Goal: Information Seeking & Learning: Learn about a topic

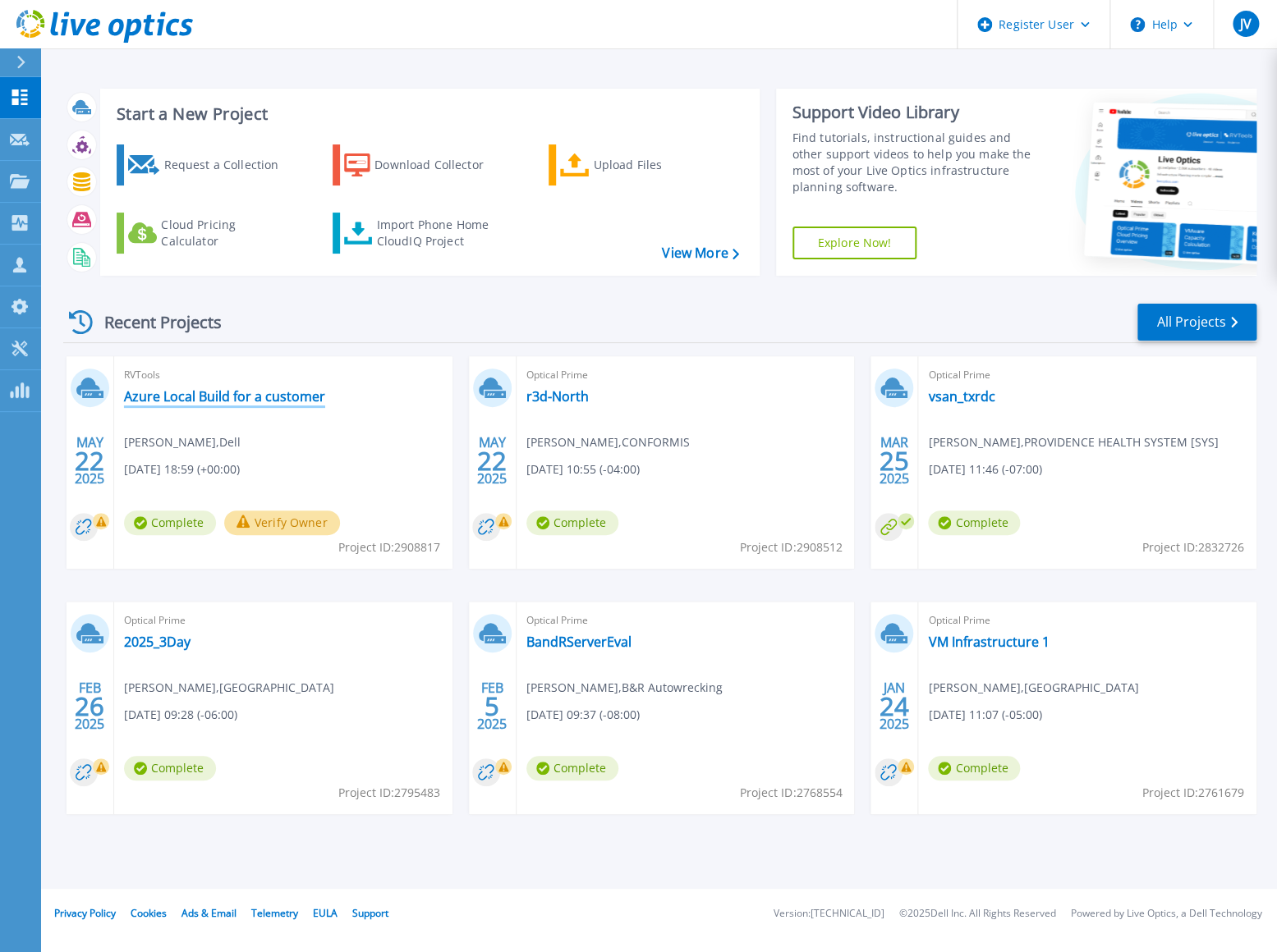
click at [266, 400] on link "Azure Local Build for a customer" at bounding box center [225, 396] width 201 height 16
click at [566, 395] on link "r3d-North" at bounding box center [557, 396] width 63 height 16
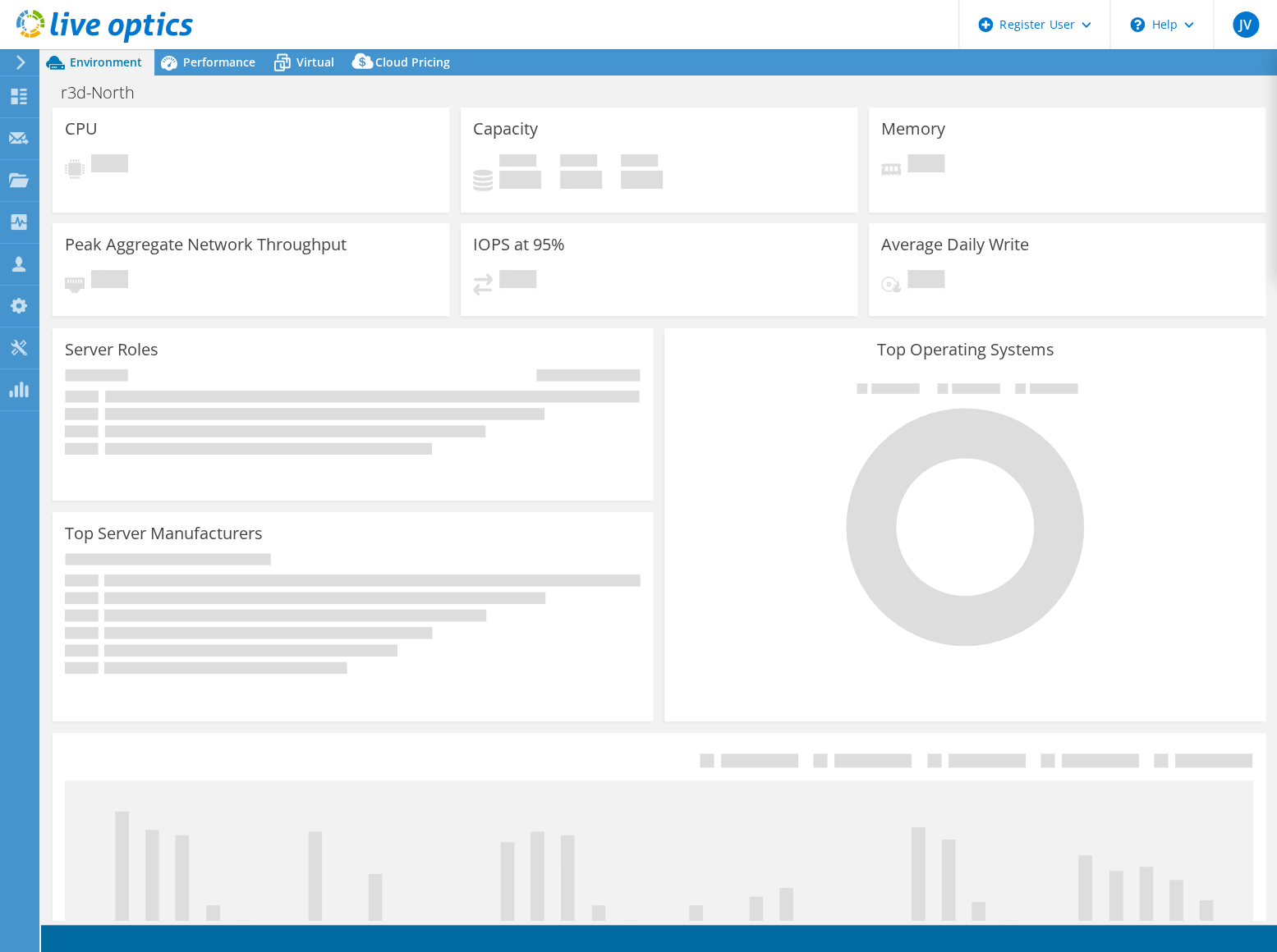
select select "USD"
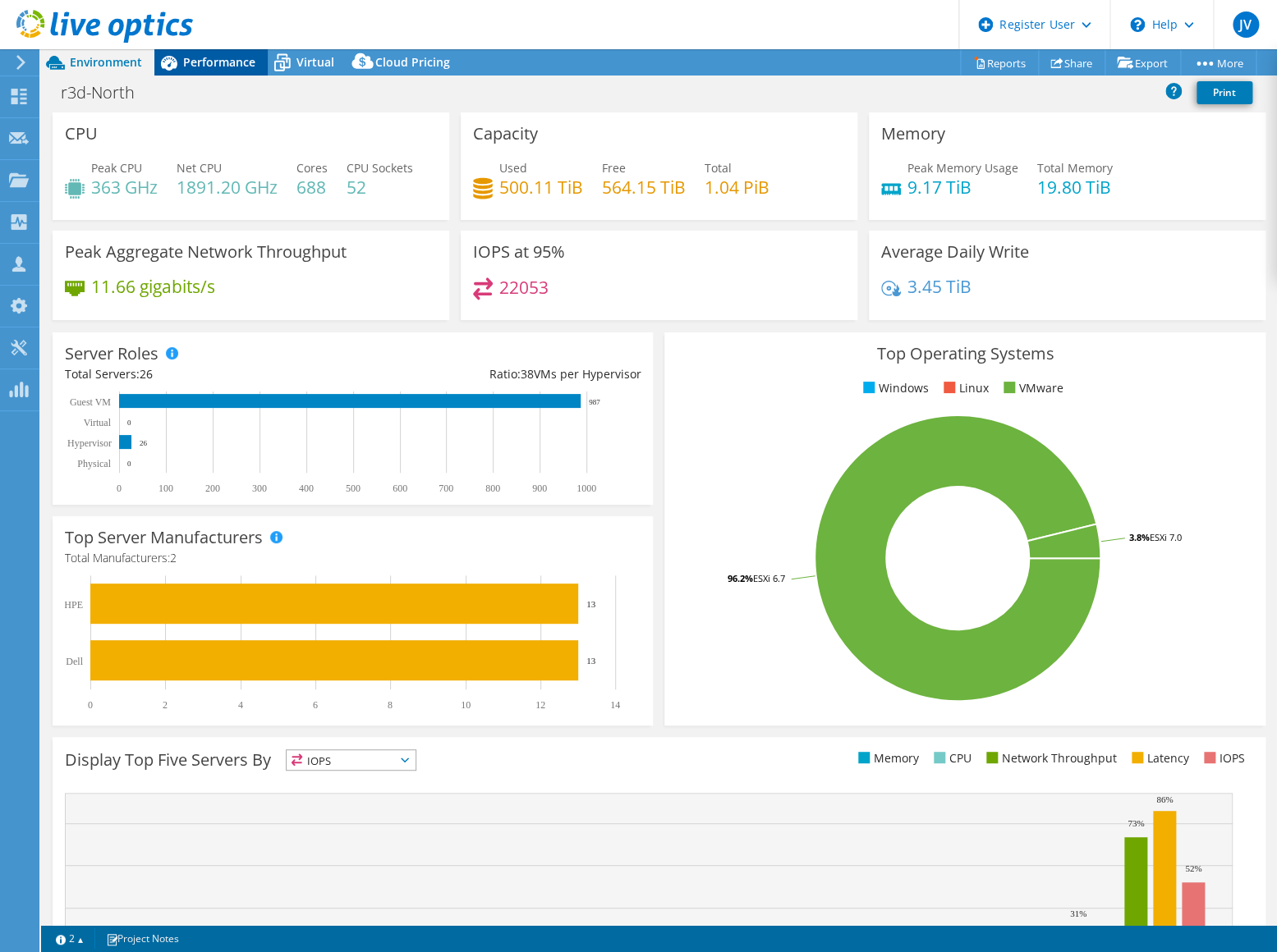
click at [204, 68] on span "Performance" at bounding box center [219, 62] width 73 height 15
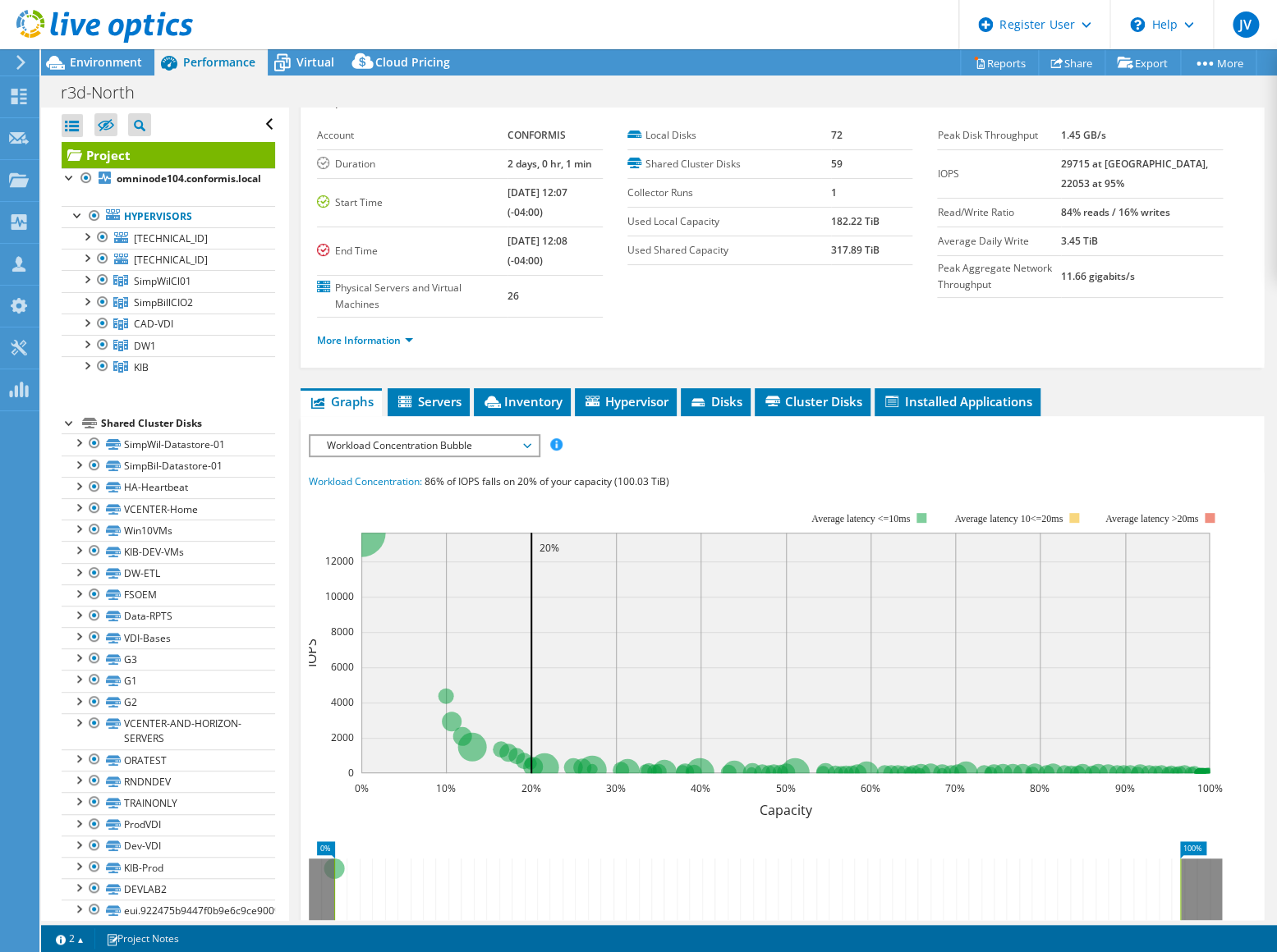
scroll to position [149, 0]
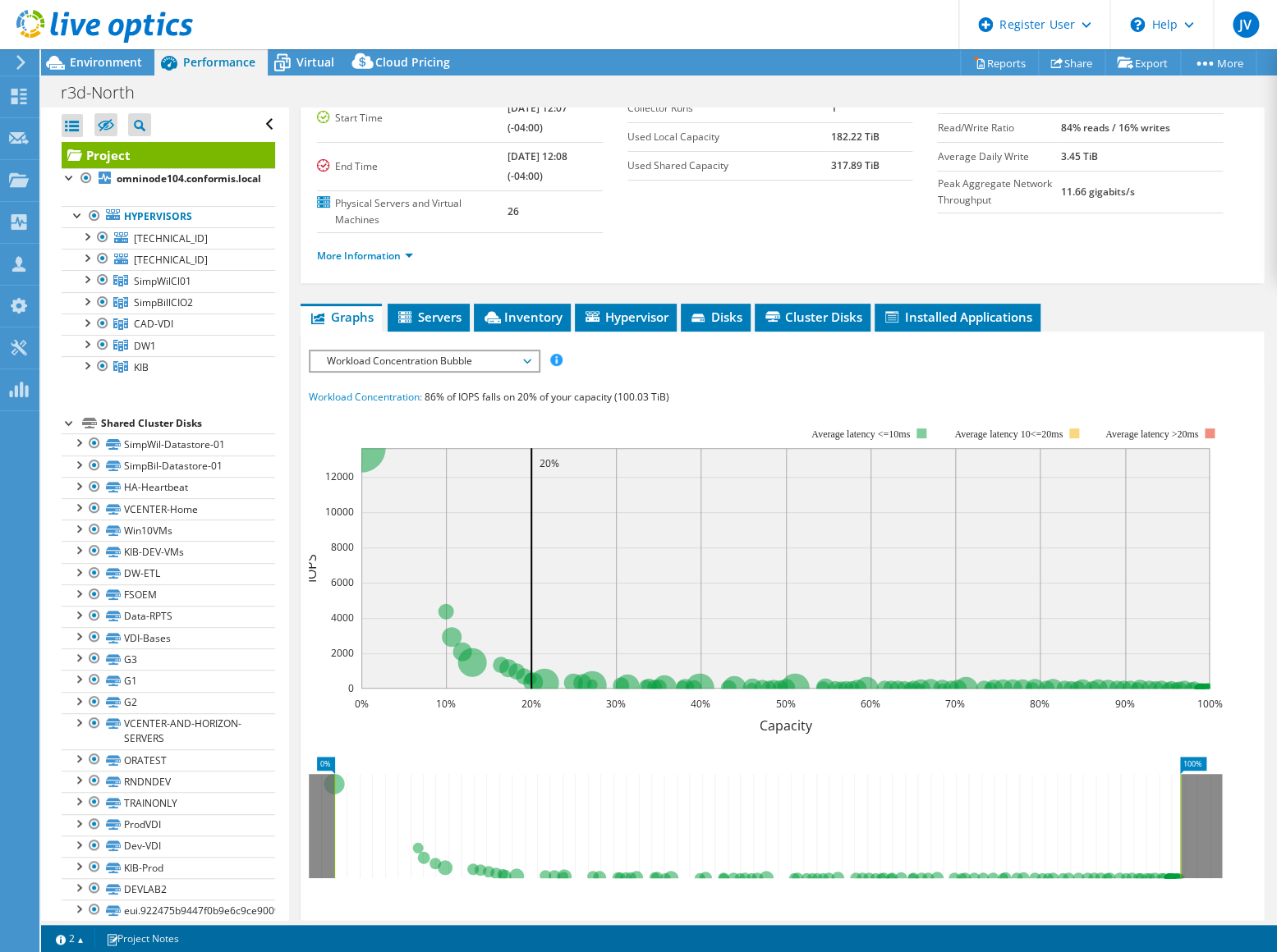
click at [509, 359] on span "Workload Concentration Bubble" at bounding box center [424, 362] width 211 height 20
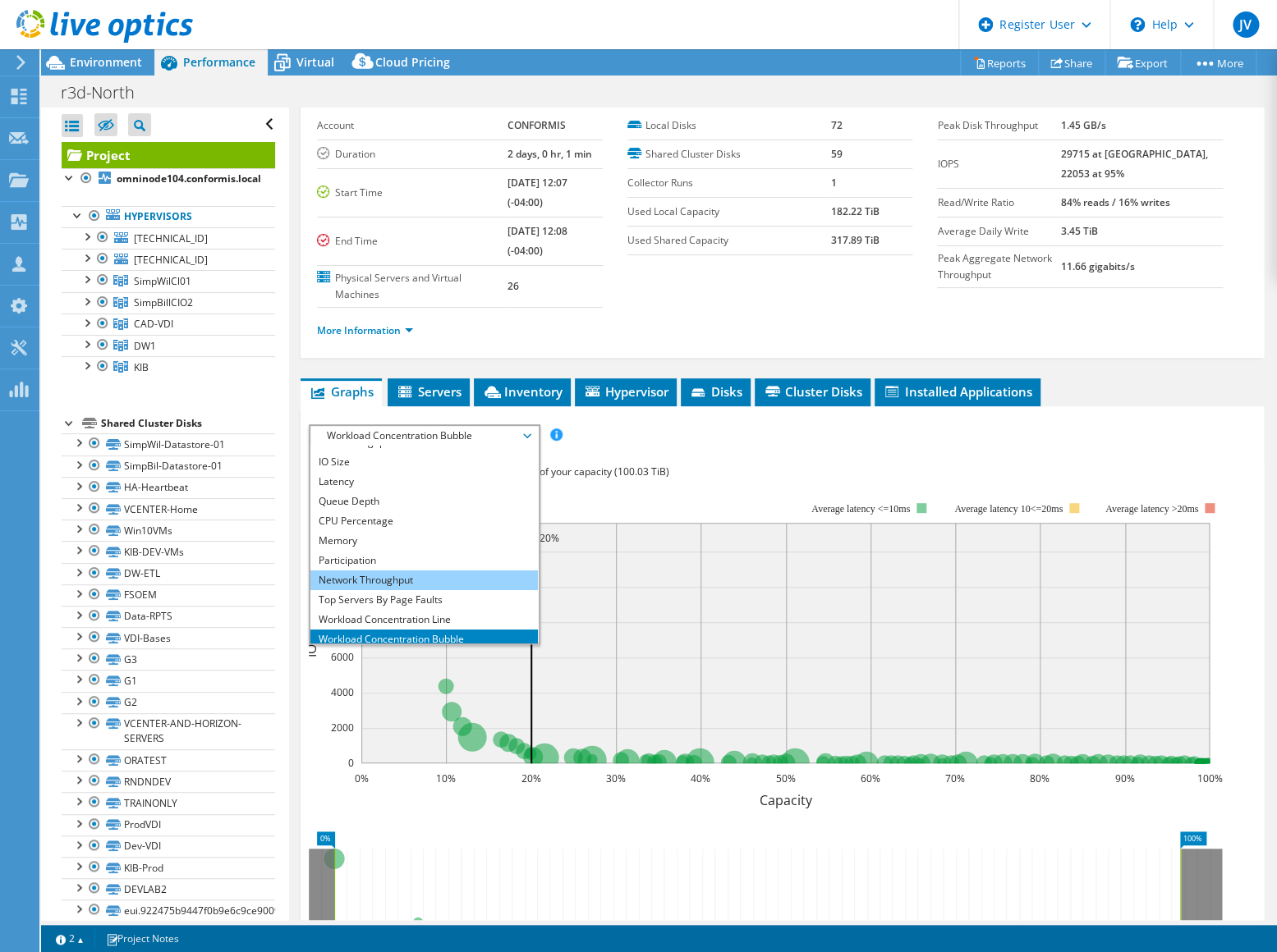
scroll to position [58, 0]
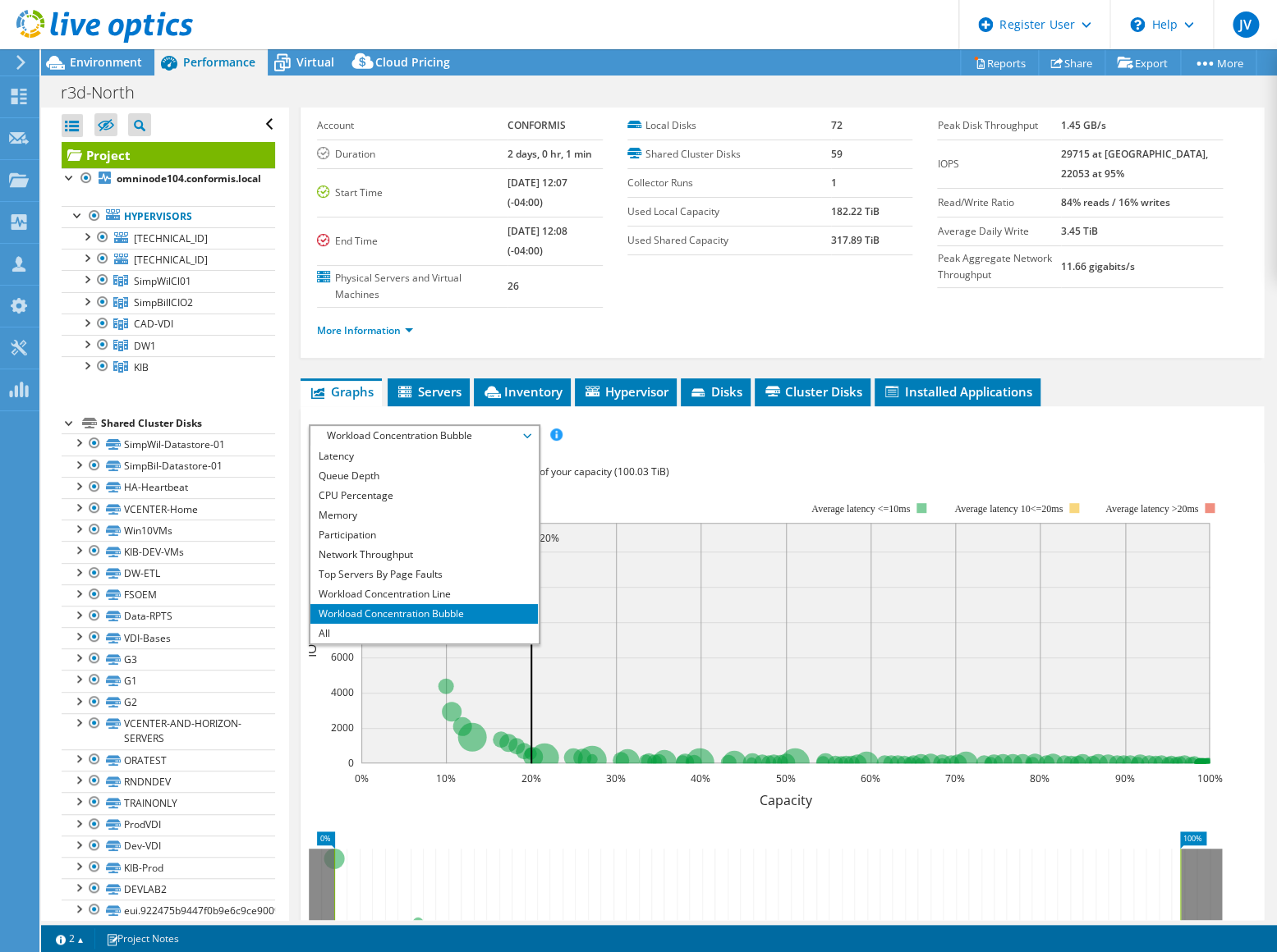
click at [418, 385] on span "Servers" at bounding box center [428, 392] width 65 height 16
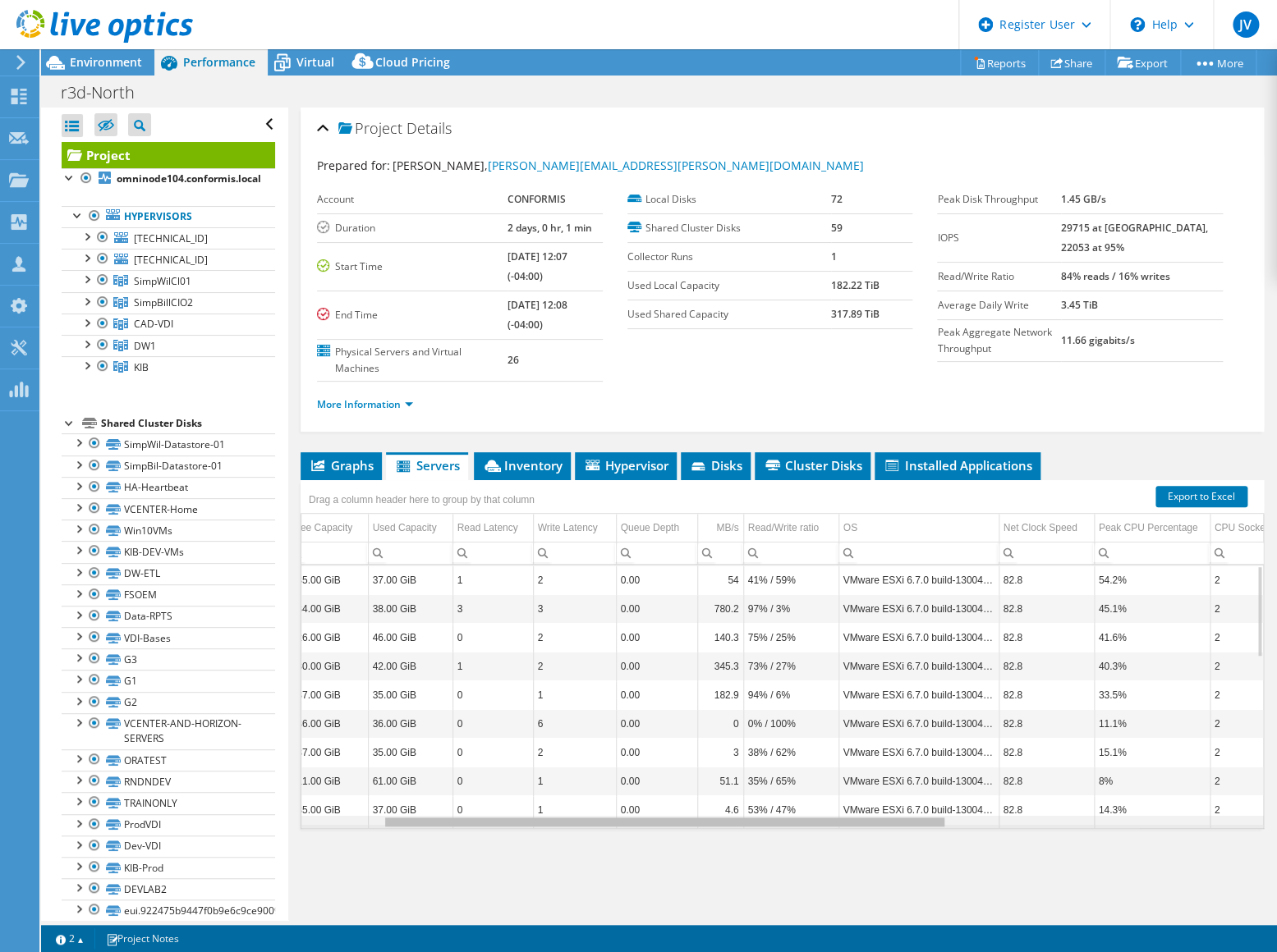
scroll to position [0, 0]
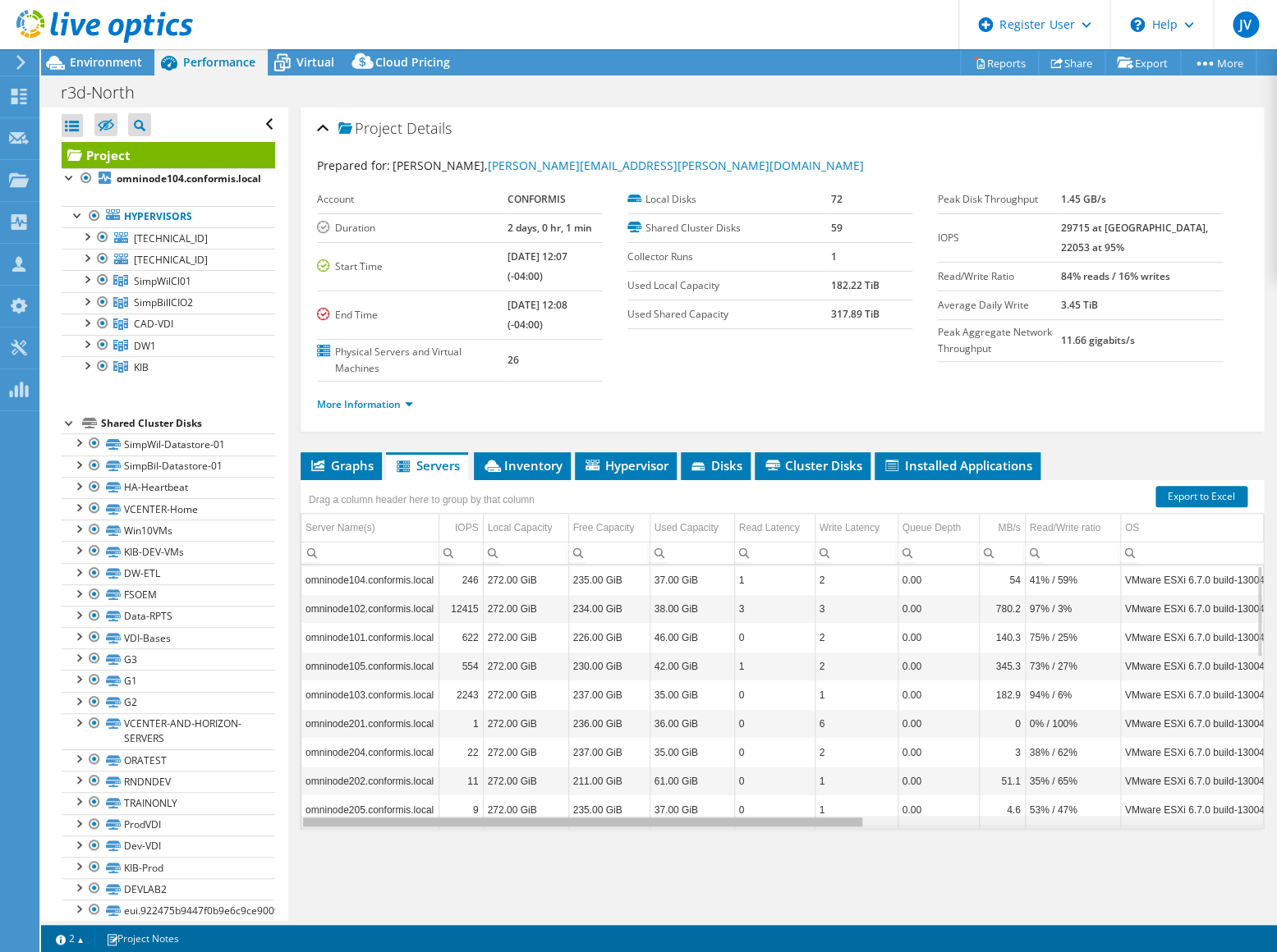
drag, startPoint x: 689, startPoint y: 821, endPoint x: 534, endPoint y: 627, distance: 248.3
click at [527, 789] on body "JV Dell User Joseph Voros Joseph.Voros@dell.com Dell My Profile Log Out \n Help…" at bounding box center [638, 476] width 1277 height 952
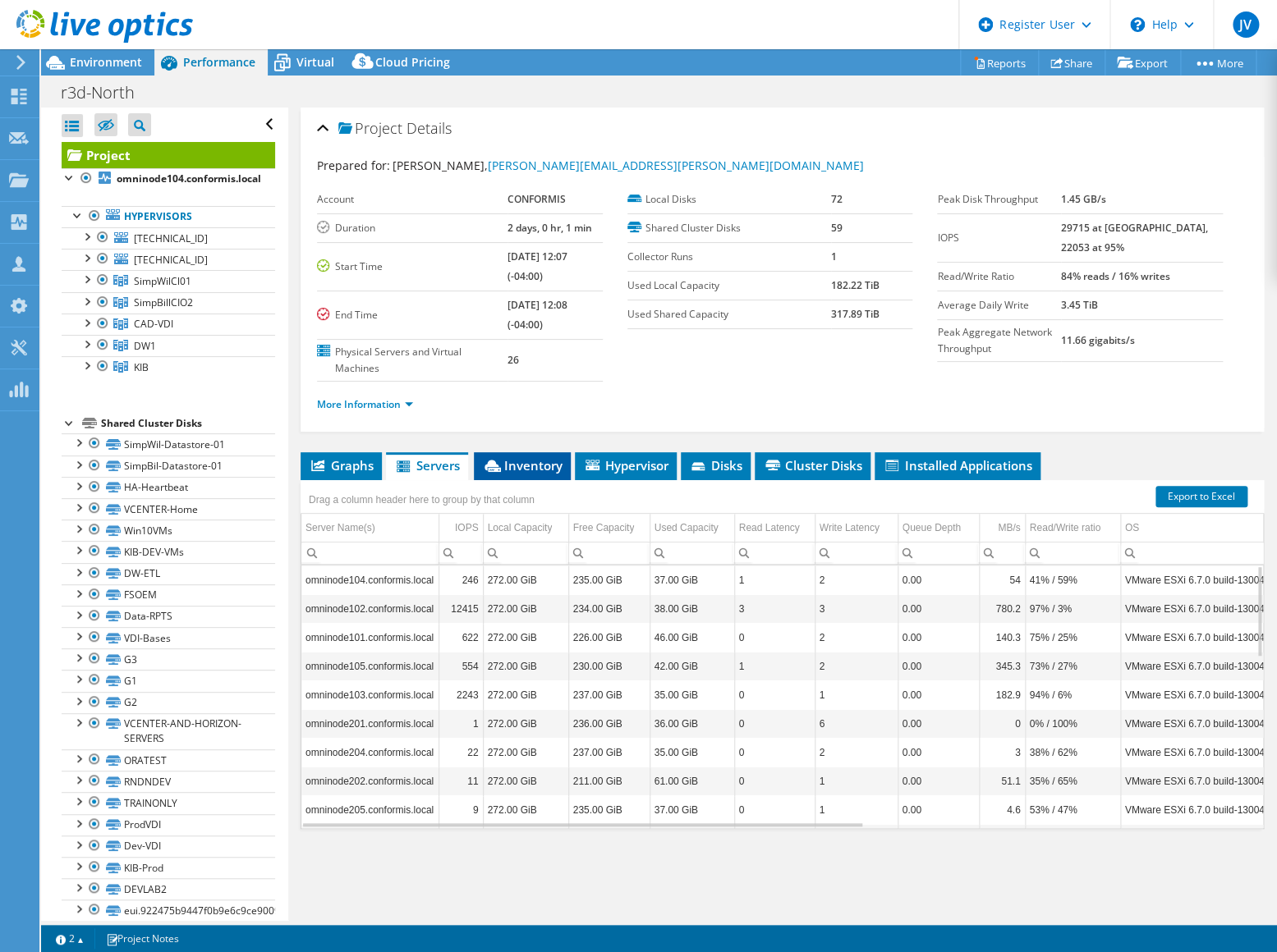
click at [518, 460] on span "Inventory" at bounding box center [522, 465] width 81 height 16
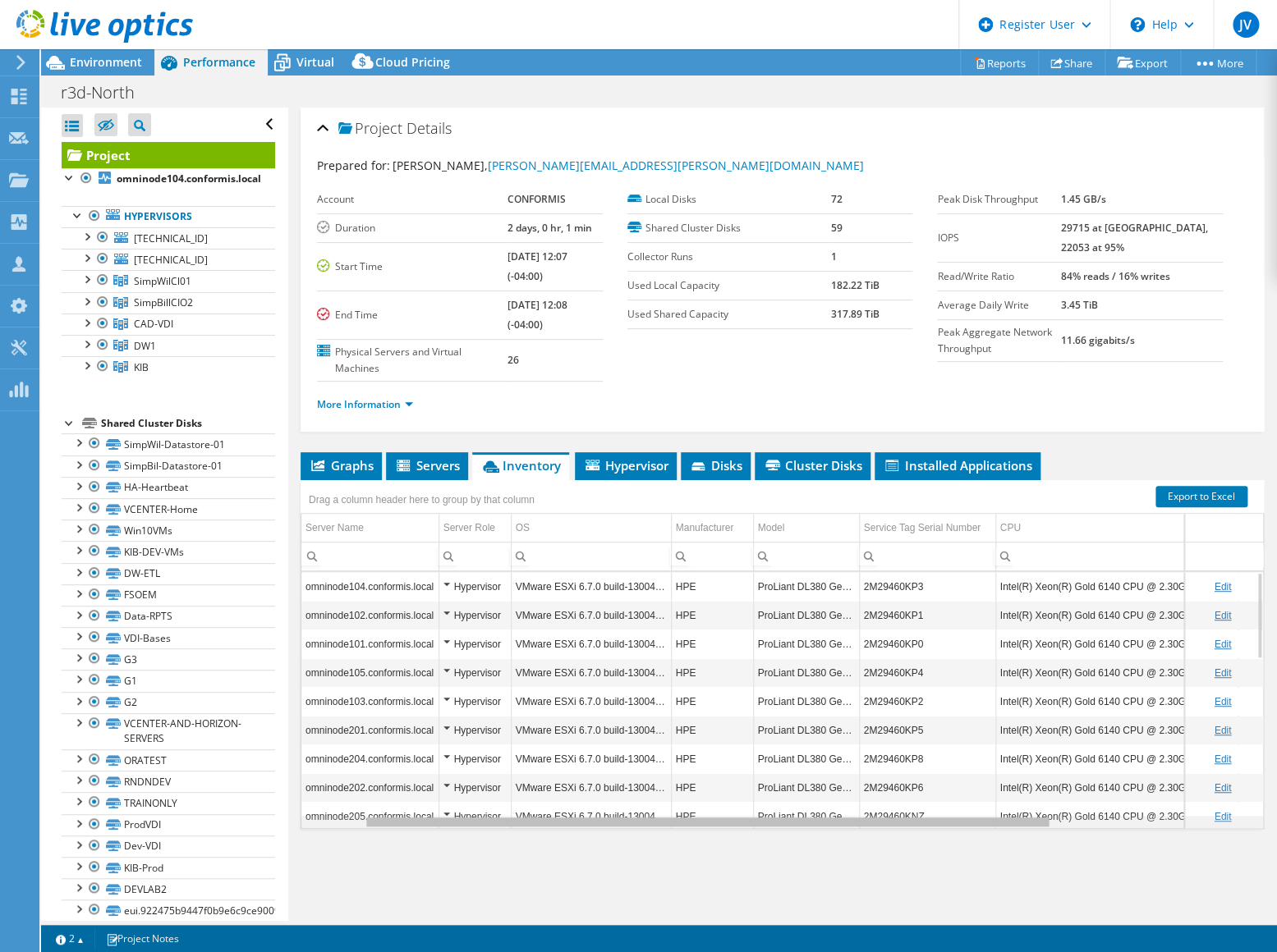
drag, startPoint x: 711, startPoint y: 819, endPoint x: 561, endPoint y: 735, distance: 171.9
click at [561, 735] on body "JV Dell User Joseph Voros Joseph.Voros@dell.com Dell My Profile Log Out \n Help…" at bounding box center [638, 476] width 1277 height 952
click at [640, 461] on span "Hypervisor" at bounding box center [626, 465] width 85 height 16
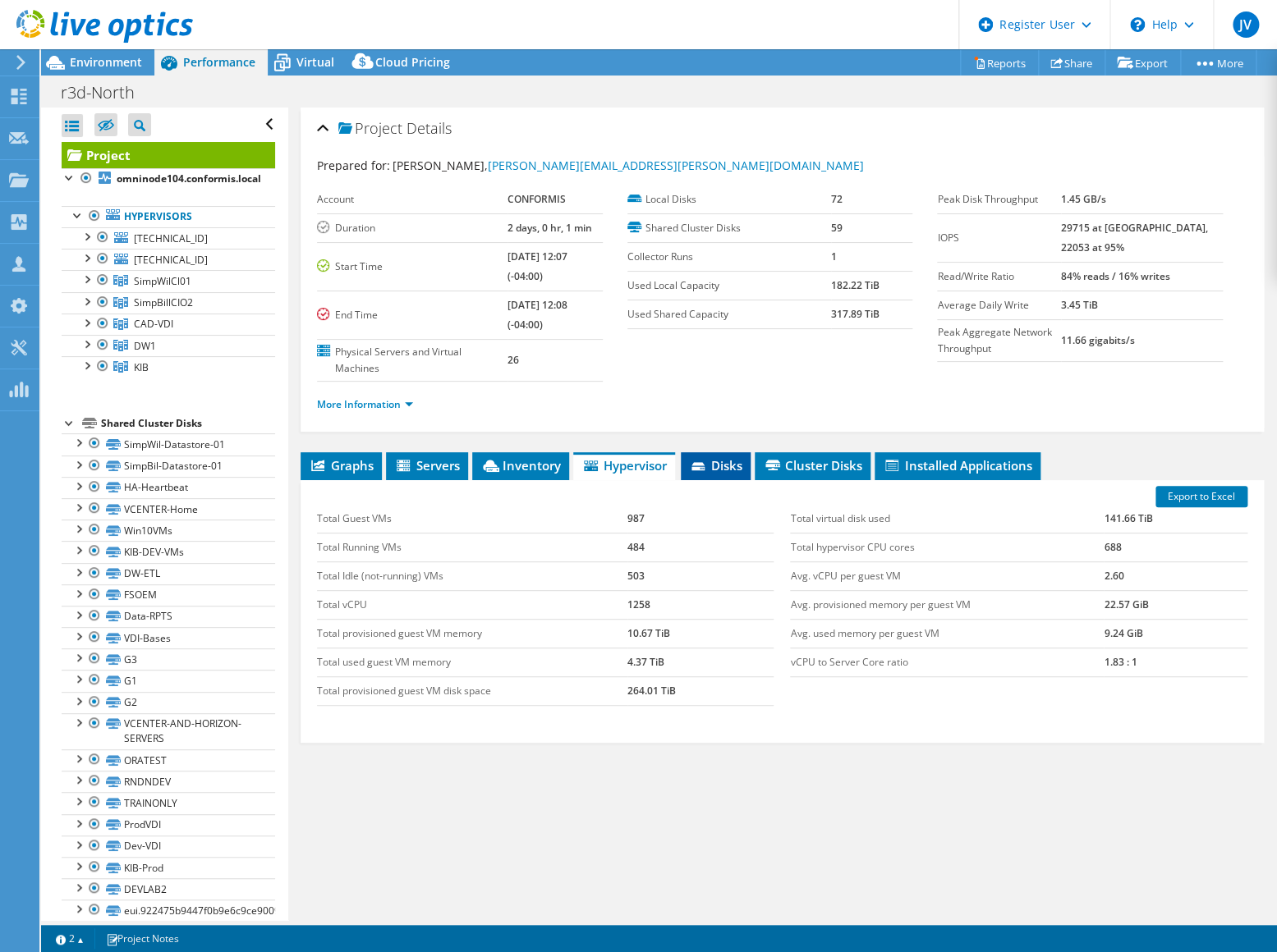
click at [724, 461] on span "Disks" at bounding box center [716, 465] width 54 height 16
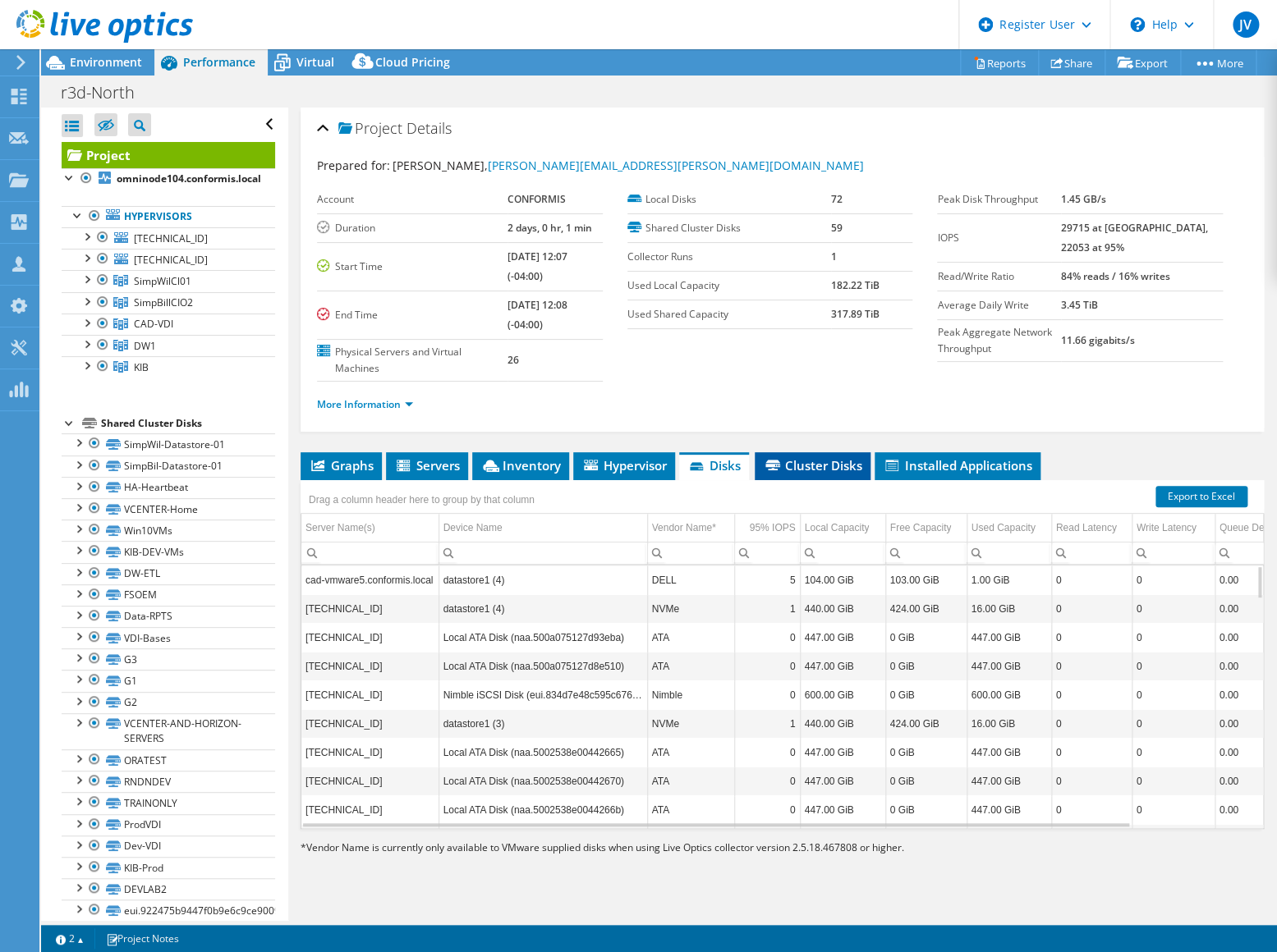
click at [824, 457] on span "Cluster Disks" at bounding box center [813, 465] width 100 height 16
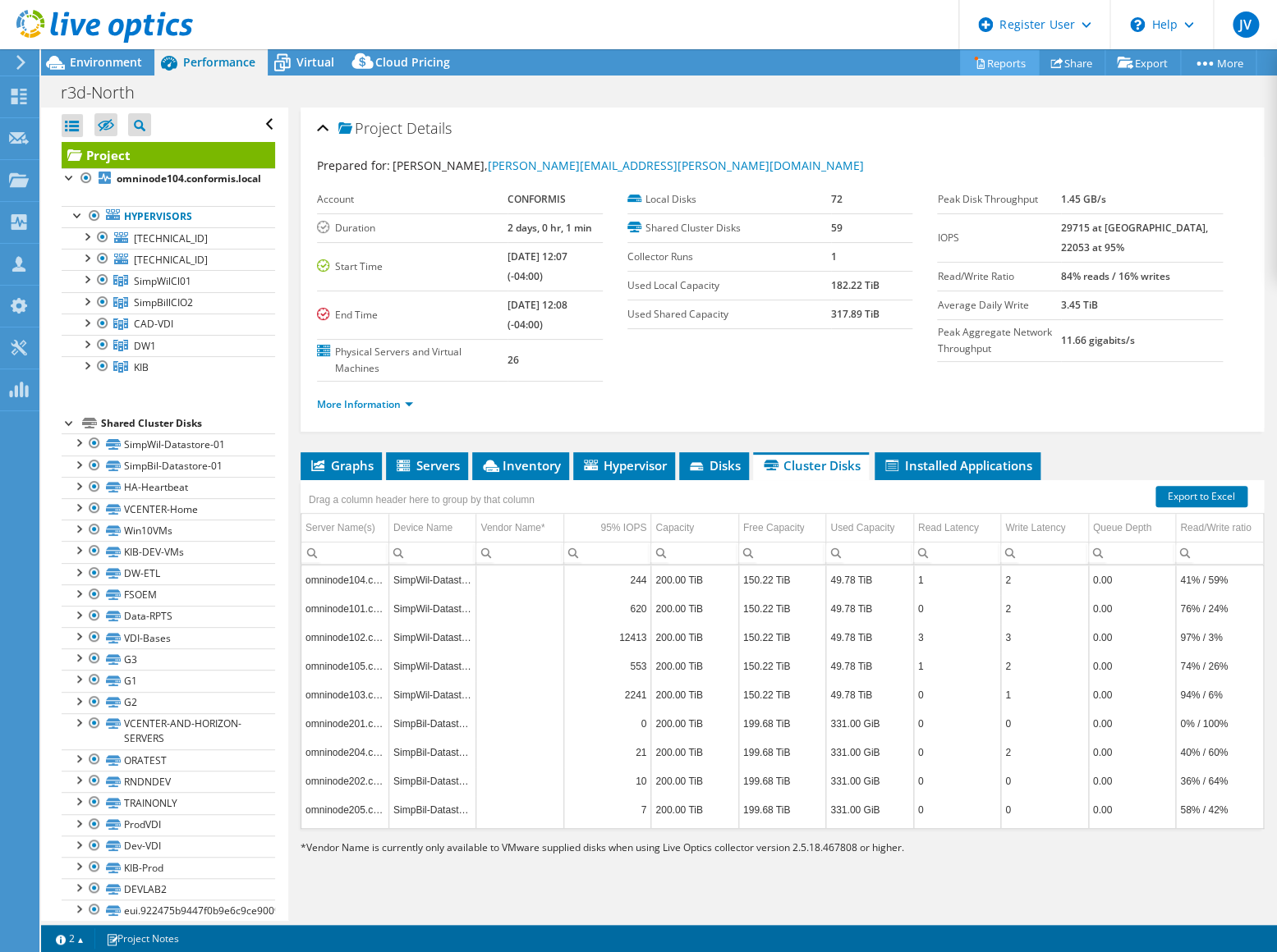
click at [1009, 65] on link "Reports" at bounding box center [999, 63] width 79 height 25
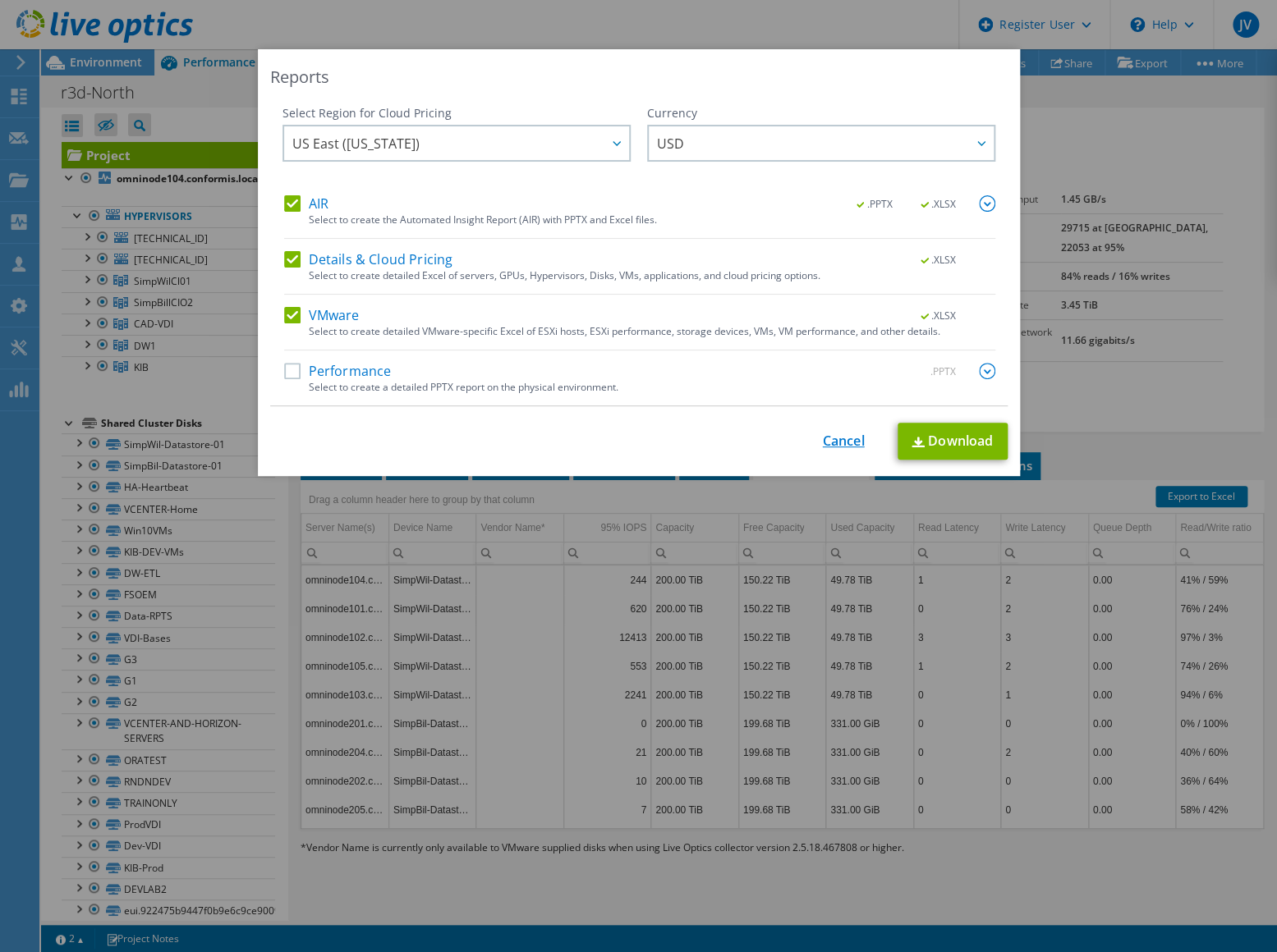
click at [851, 438] on link "Cancel" at bounding box center [843, 441] width 42 height 15
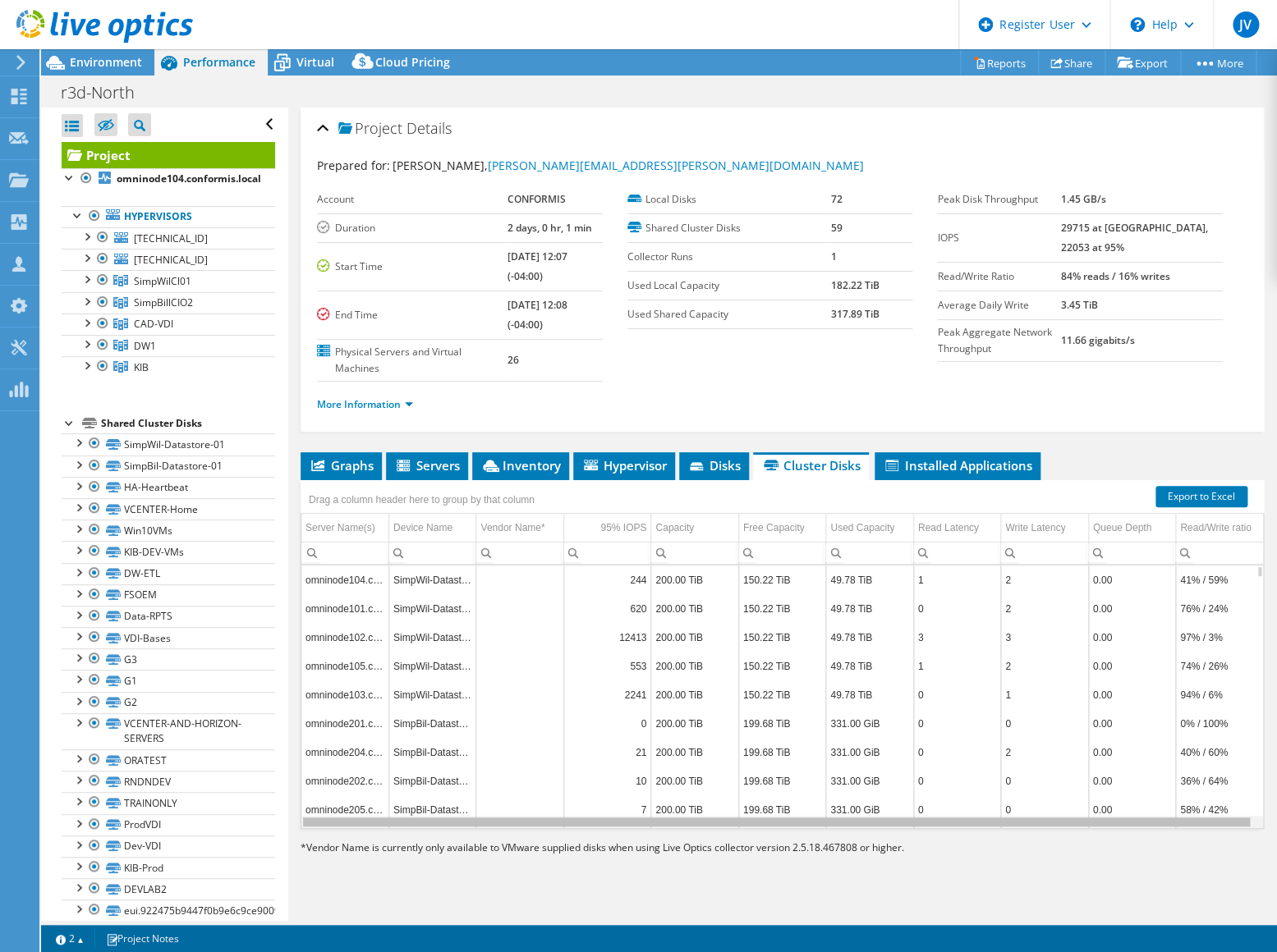
drag, startPoint x: 825, startPoint y: 821, endPoint x: 668, endPoint y: 814, distance: 157.2
click at [668, 818] on div "Data grid" at bounding box center [776, 822] width 947 height 9
drag, startPoint x: 681, startPoint y: 813, endPoint x: 714, endPoint y: 811, distance: 33.1
click at [714, 811] on div "omninode104.conformis.local SimpWil-Datastore-01 244 200.00 TiB 150.22 TiB 49.7…" at bounding box center [782, 697] width 961 height 263
drag, startPoint x: 790, startPoint y: 820, endPoint x: 865, endPoint y: 814, distance: 75.2
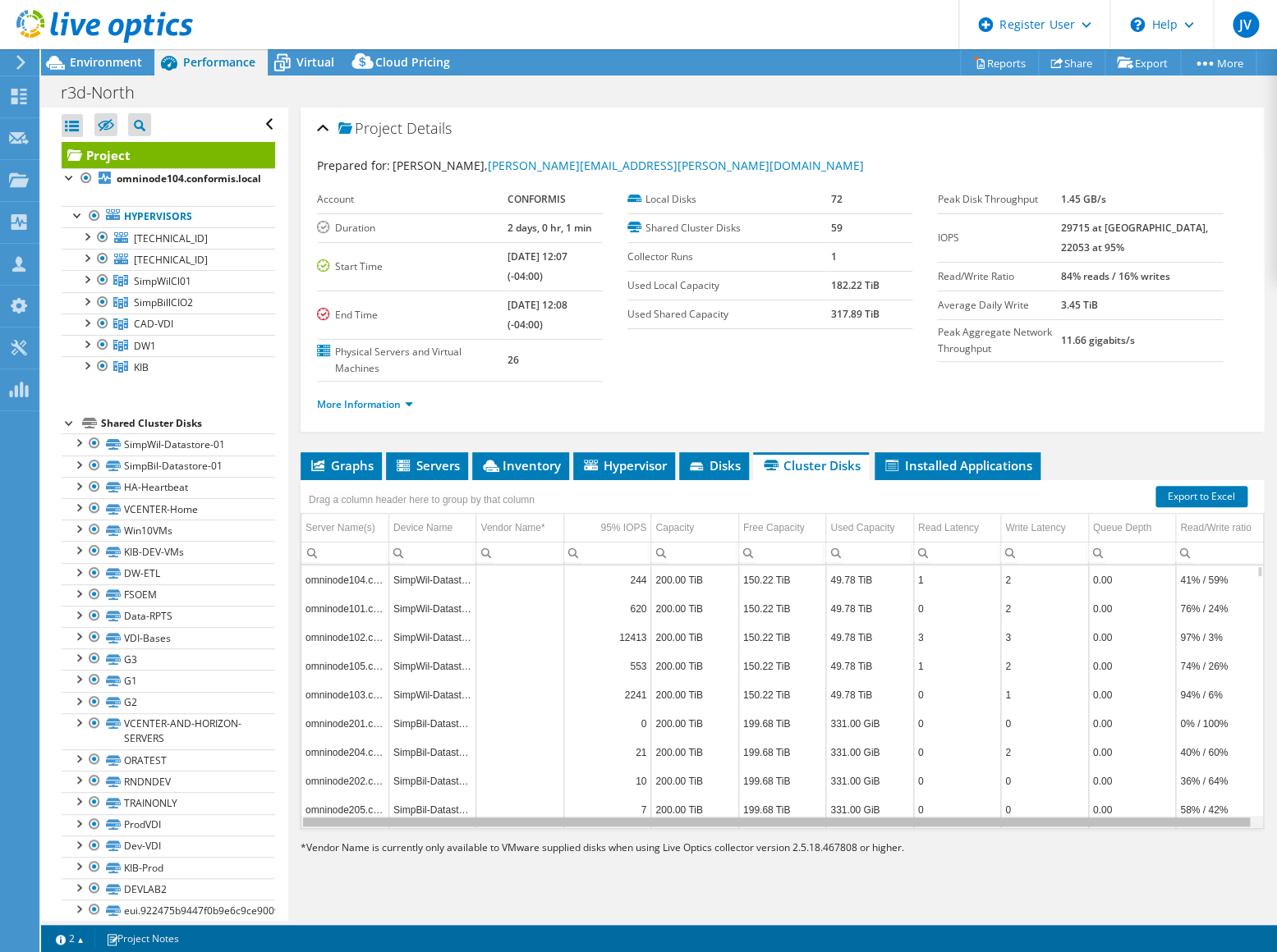
click at [865, 818] on div "Data grid" at bounding box center [776, 822] width 947 height 9
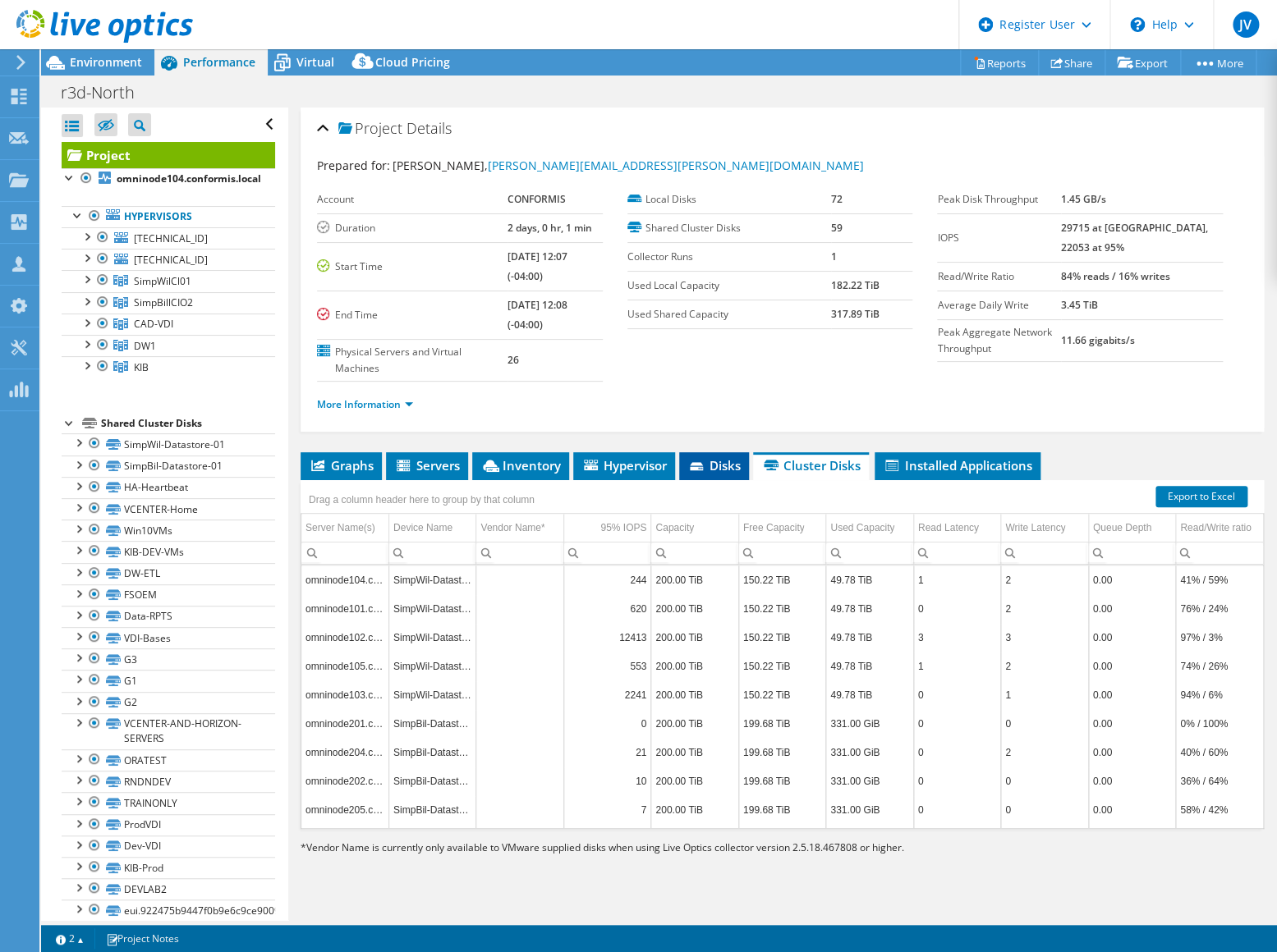
click at [718, 461] on span "Disks" at bounding box center [714, 465] width 54 height 16
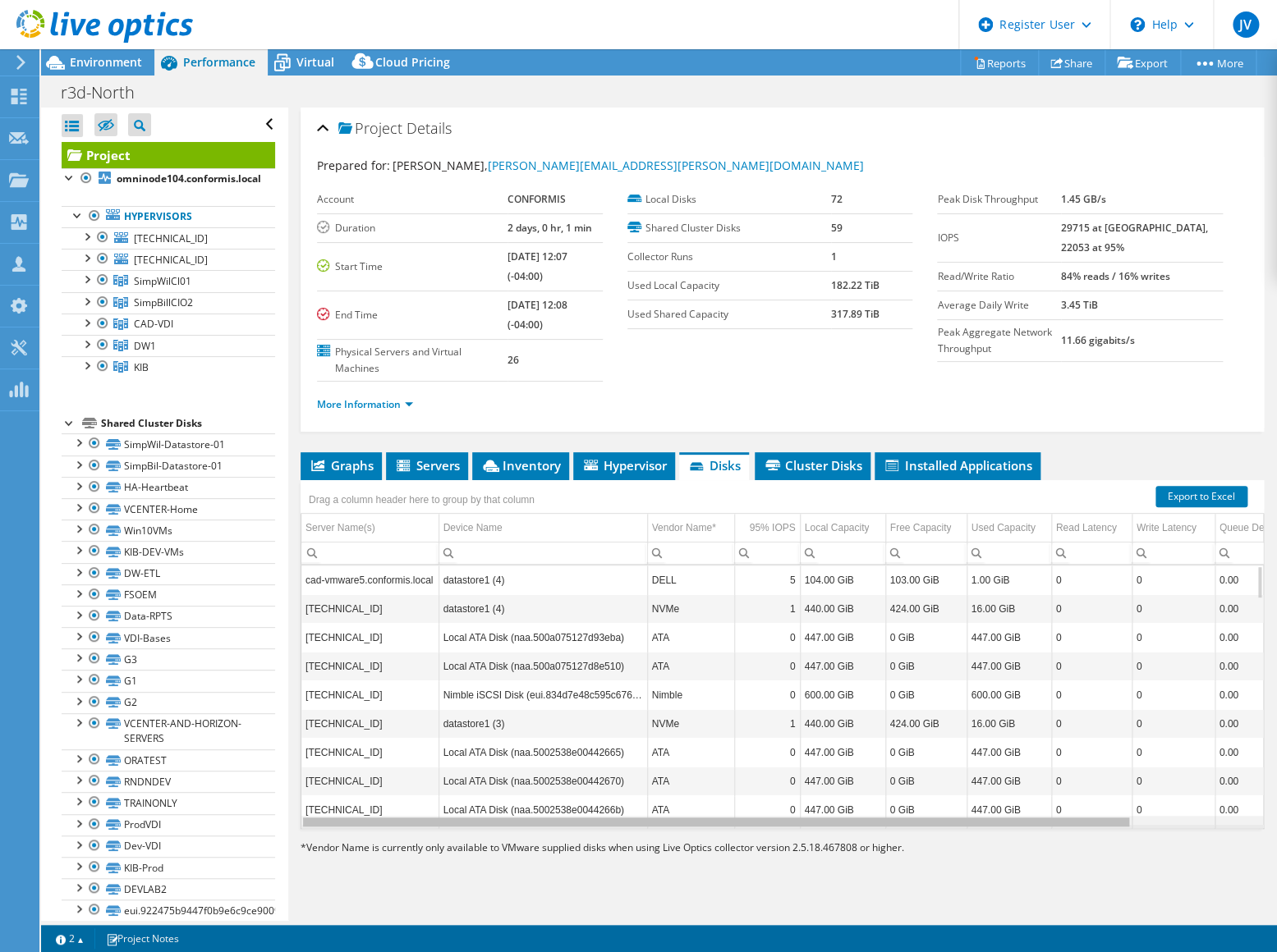
drag, startPoint x: 835, startPoint y: 821, endPoint x: 710, endPoint y: 765, distance: 137.0
click at [710, 765] on body "JV Dell User Joseph Voros Joseph.Voros@dell.com Dell My Profile Log Out \n Help…" at bounding box center [638, 476] width 1277 height 952
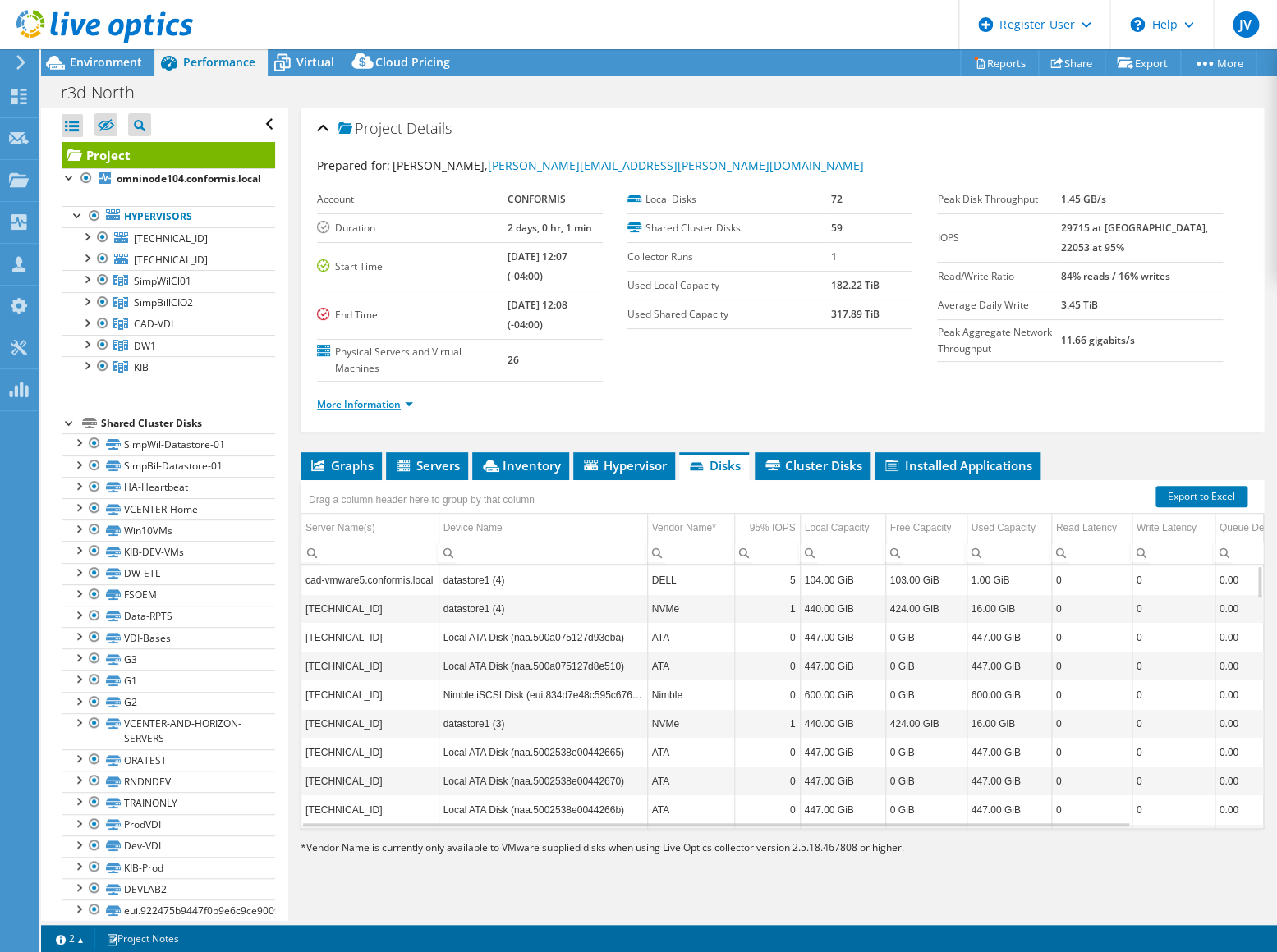
click at [387, 404] on link "More Information" at bounding box center [365, 403] width 96 height 14
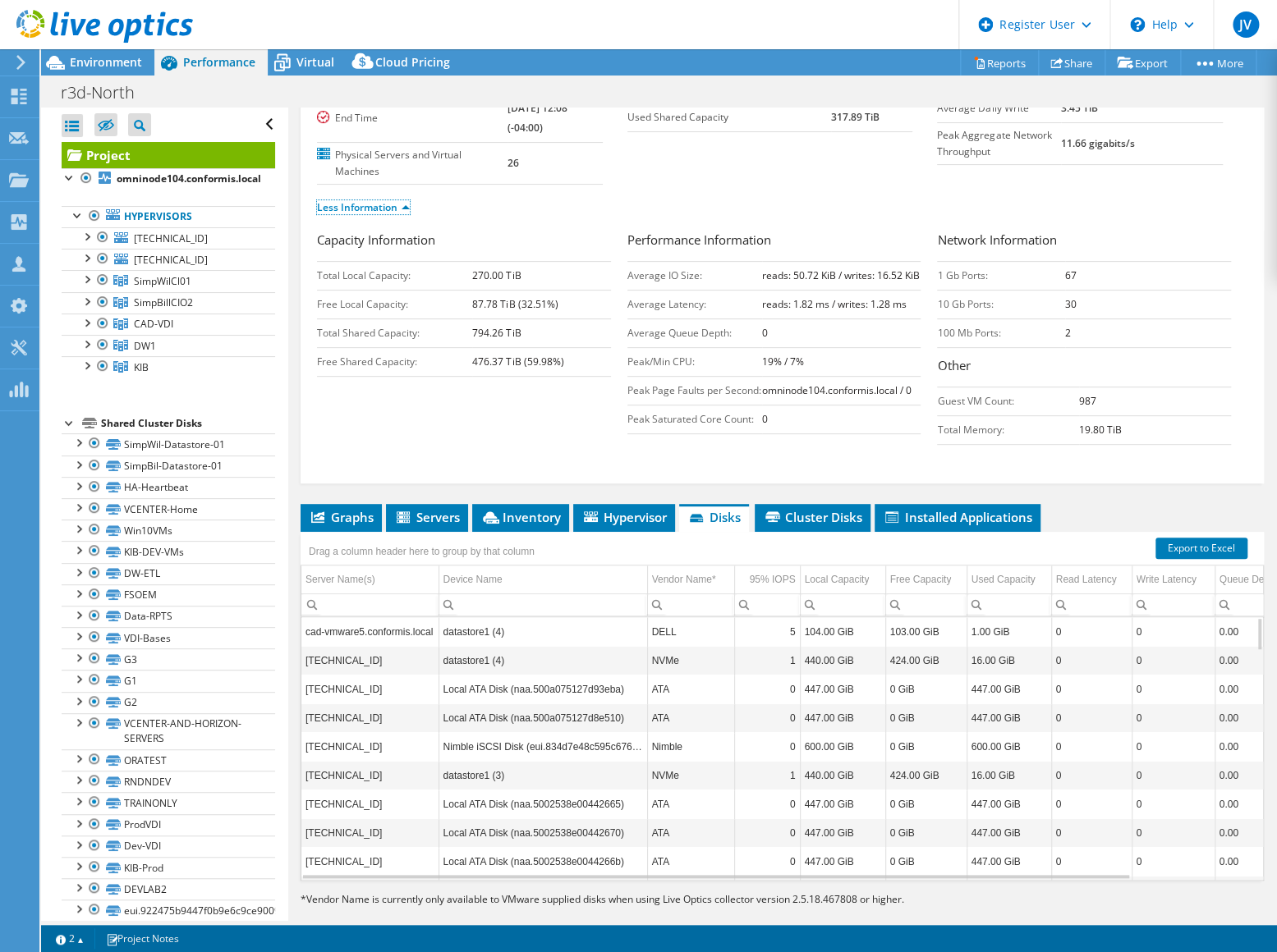
scroll to position [223, 0]
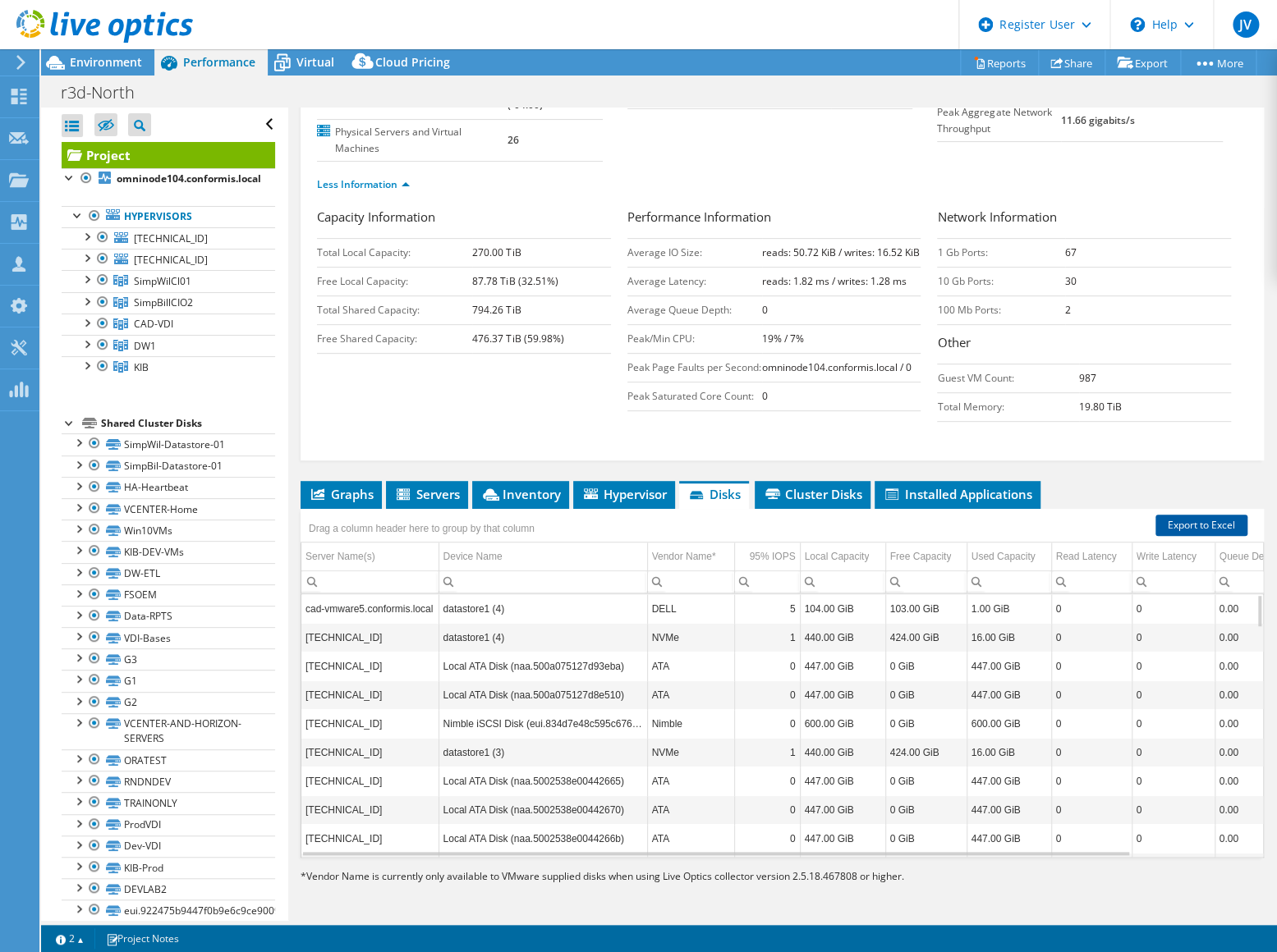
click at [1175, 536] on link "Export to Excel" at bounding box center [1201, 526] width 92 height 22
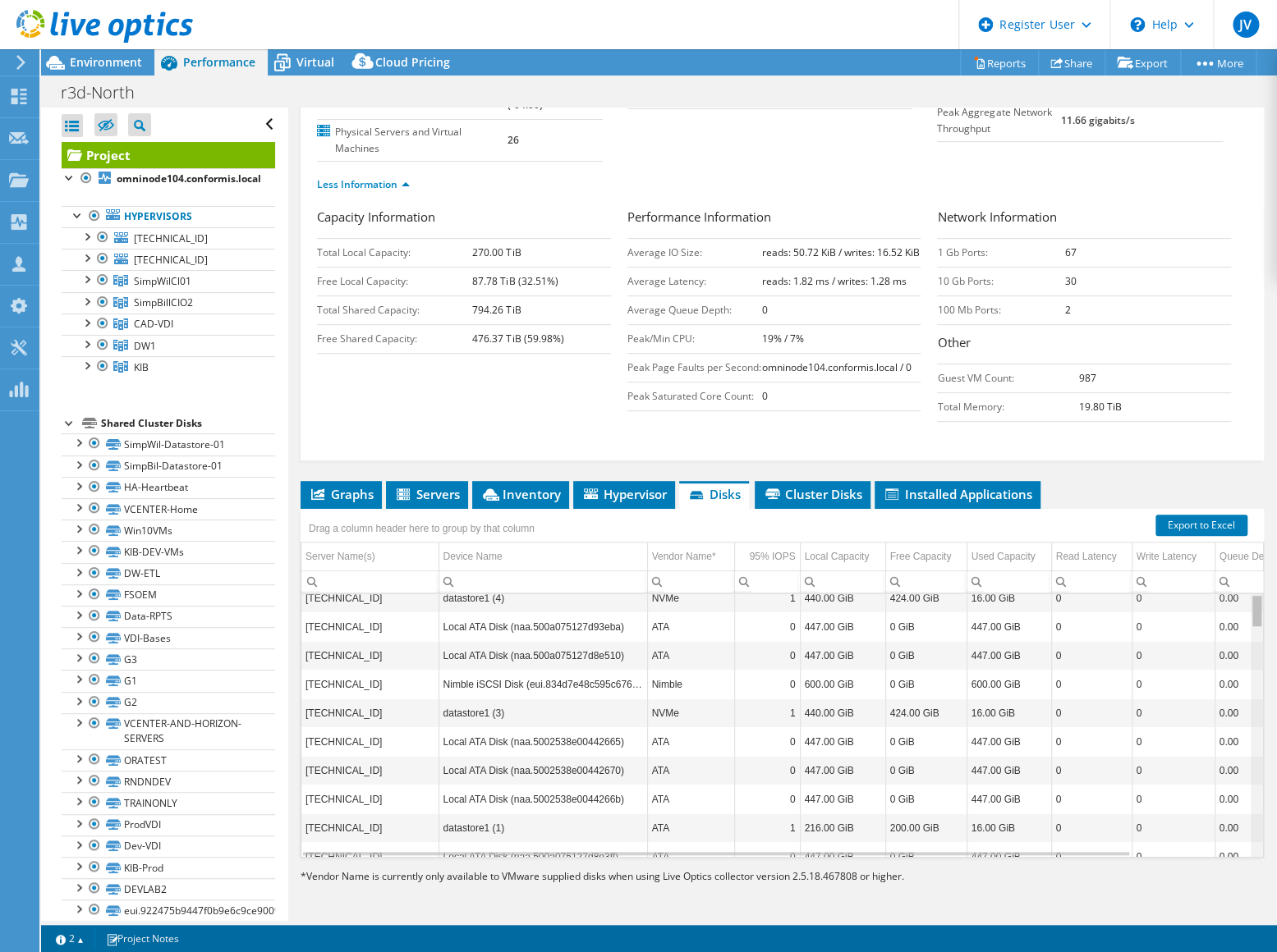
scroll to position [0, 0]
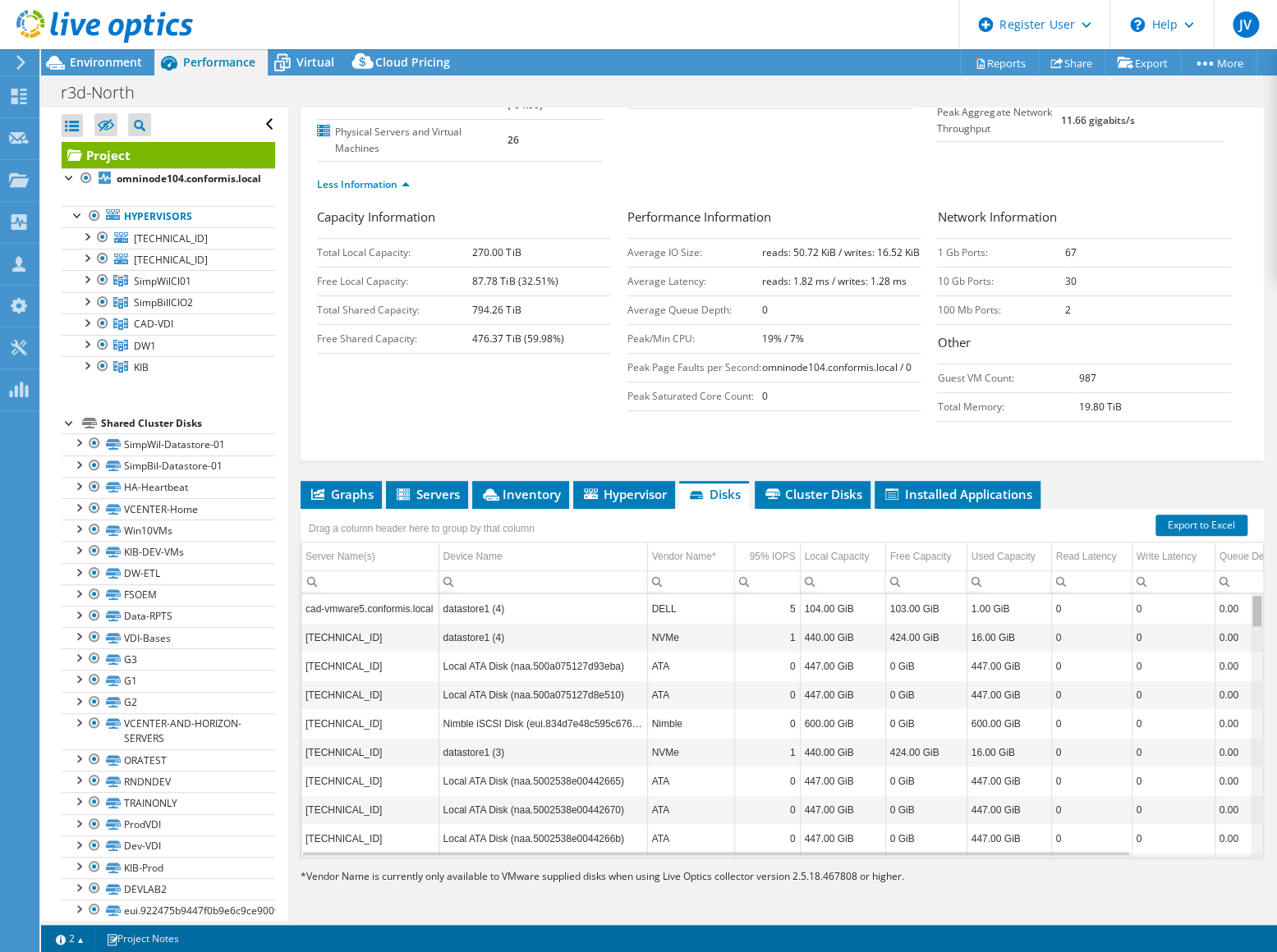
drag, startPoint x: 1247, startPoint y: 772, endPoint x: 1269, endPoint y: 575, distance: 198.2
click at [1269, 575] on body "JV Dell User Joseph Voros Joseph.Voros@dell.com Dell My Profile Log Out \n Help…" at bounding box center [638, 476] width 1277 height 952
click at [86, 237] on div at bounding box center [86, 236] width 16 height 16
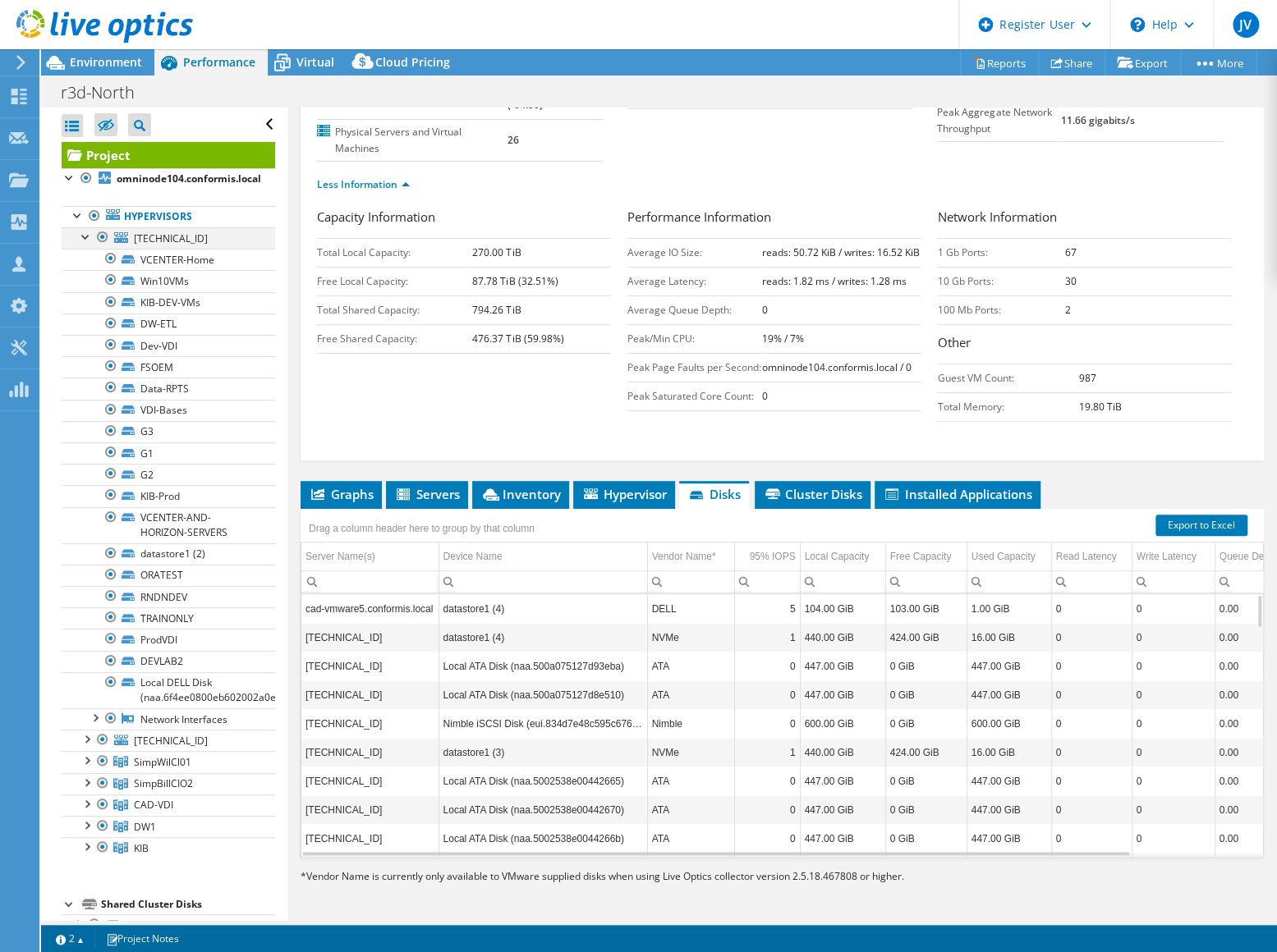
click at [87, 237] on div at bounding box center [86, 236] width 16 height 16
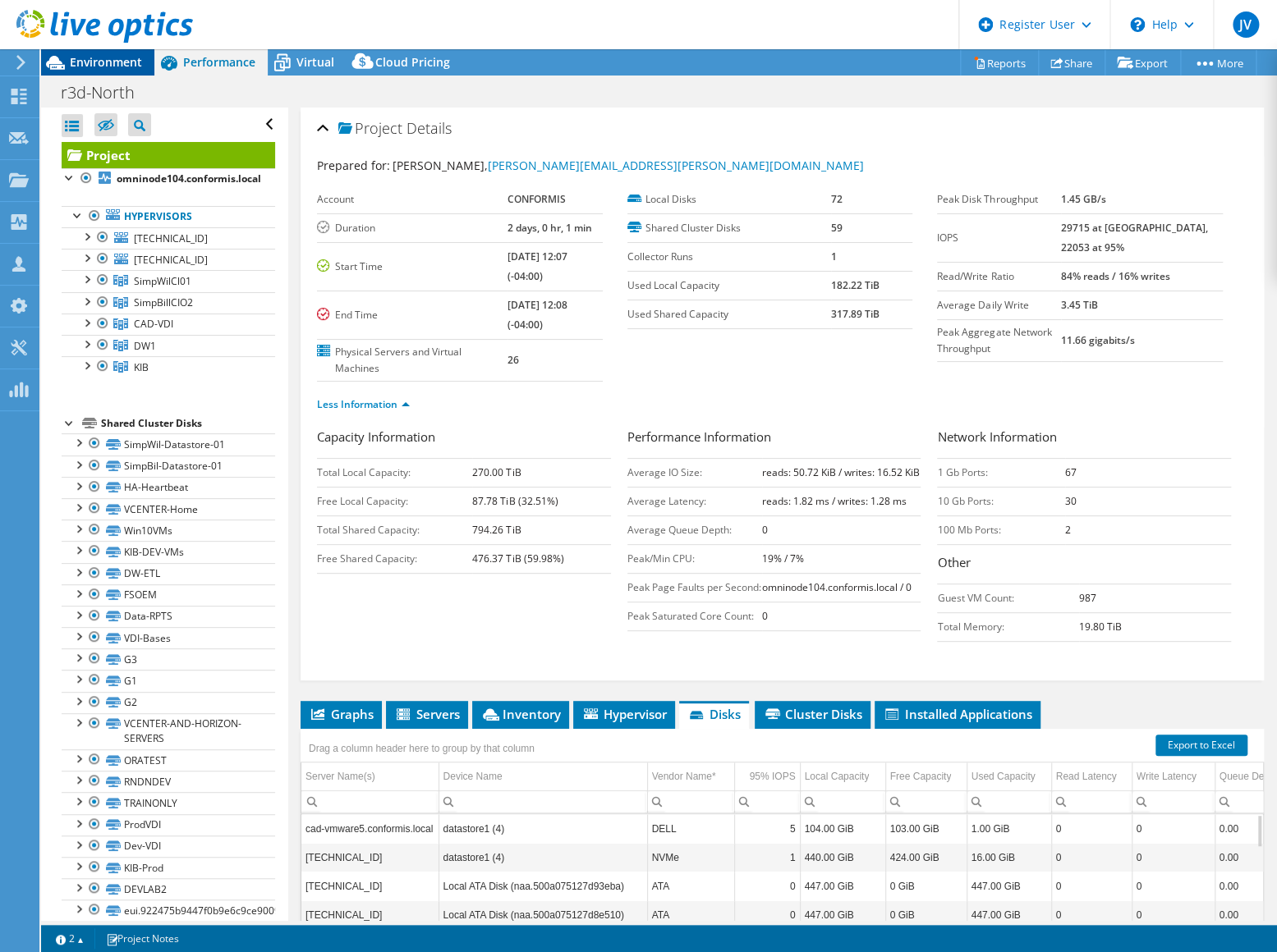
click at [103, 68] on span "Environment" at bounding box center [106, 62] width 73 height 15
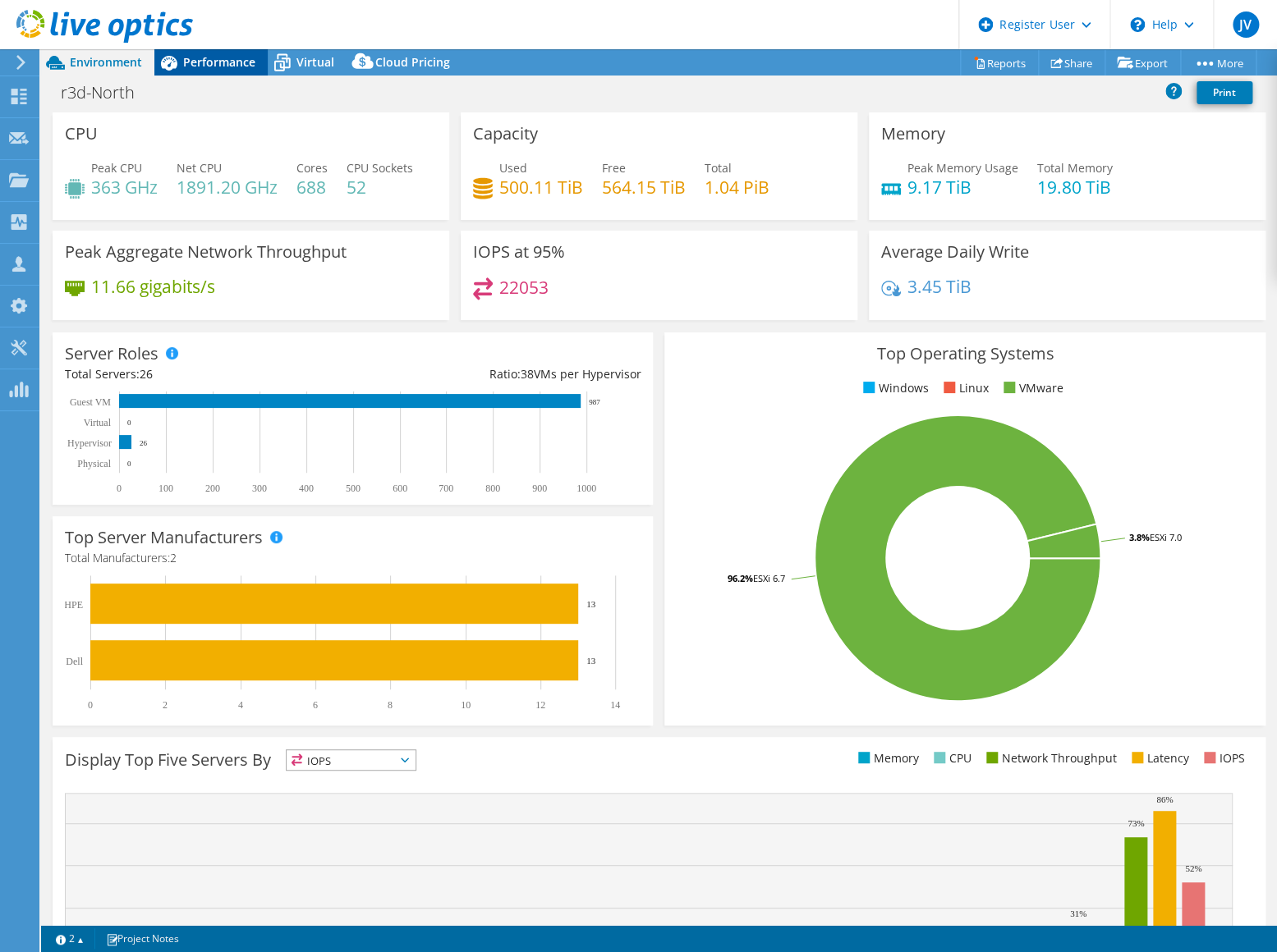
click at [236, 61] on span "Performance" at bounding box center [219, 62] width 73 height 15
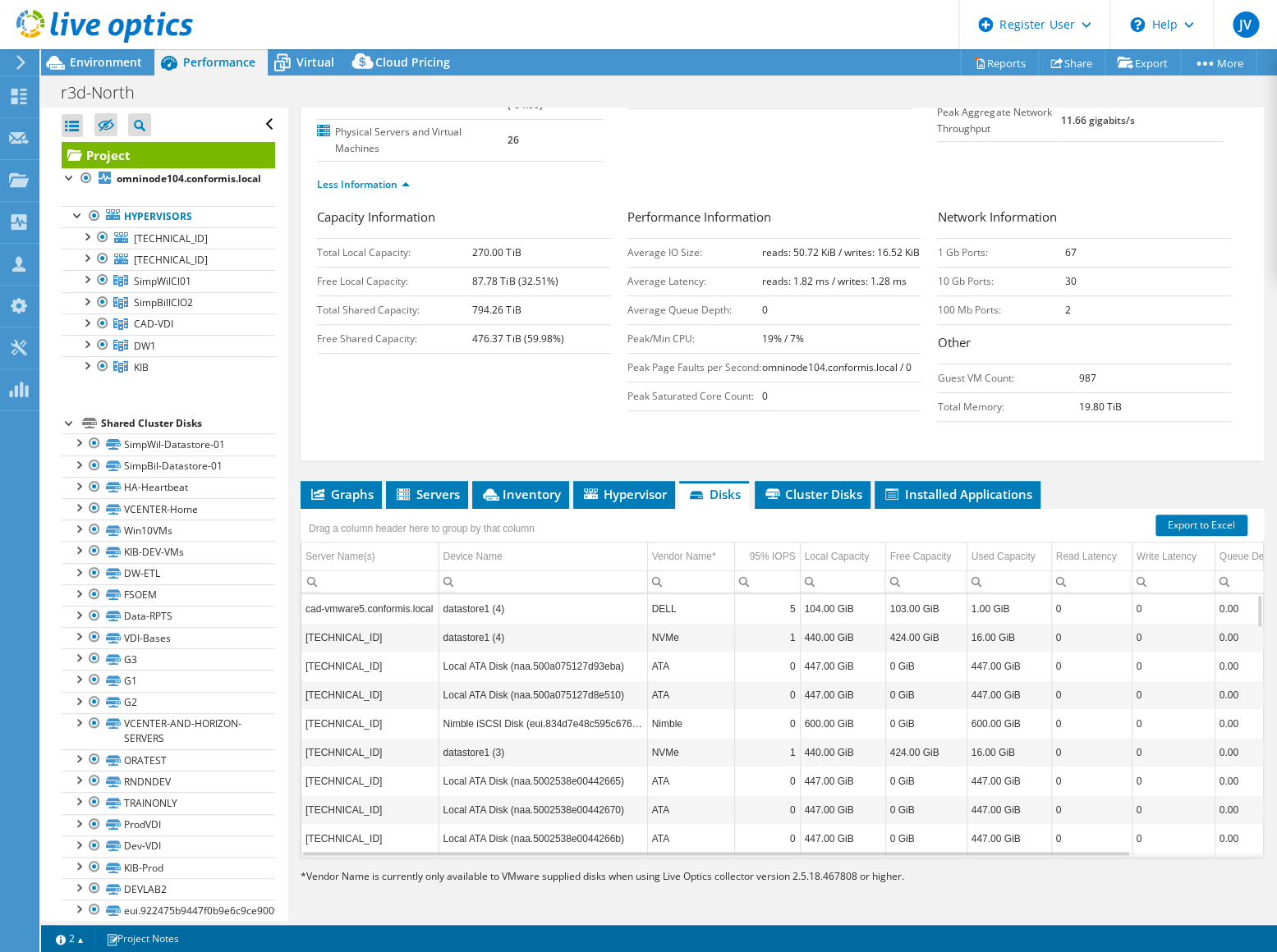
scroll to position [246, 0]
click at [414, 498] on span "Servers" at bounding box center [427, 494] width 65 height 16
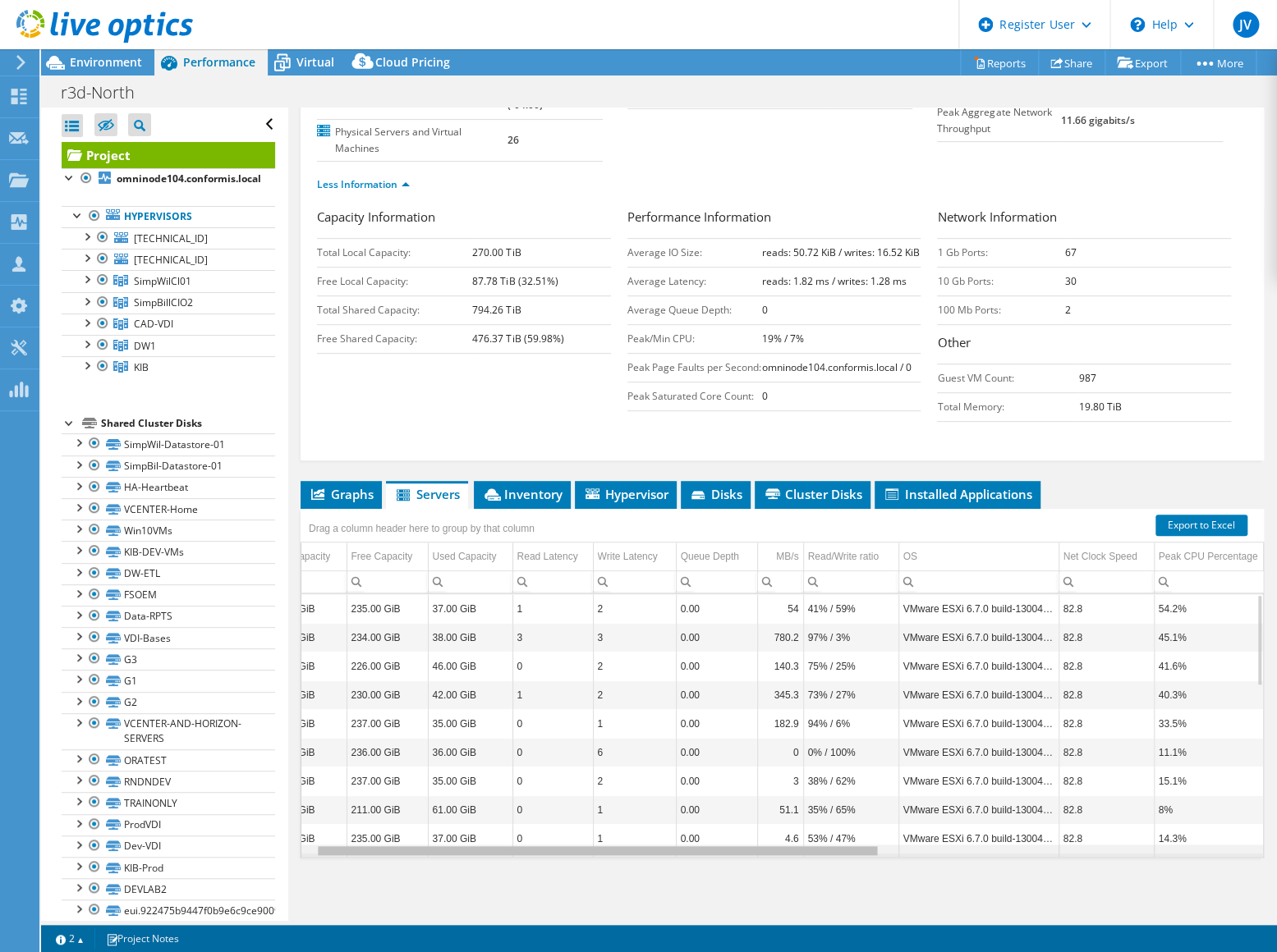
scroll to position [0, 0]
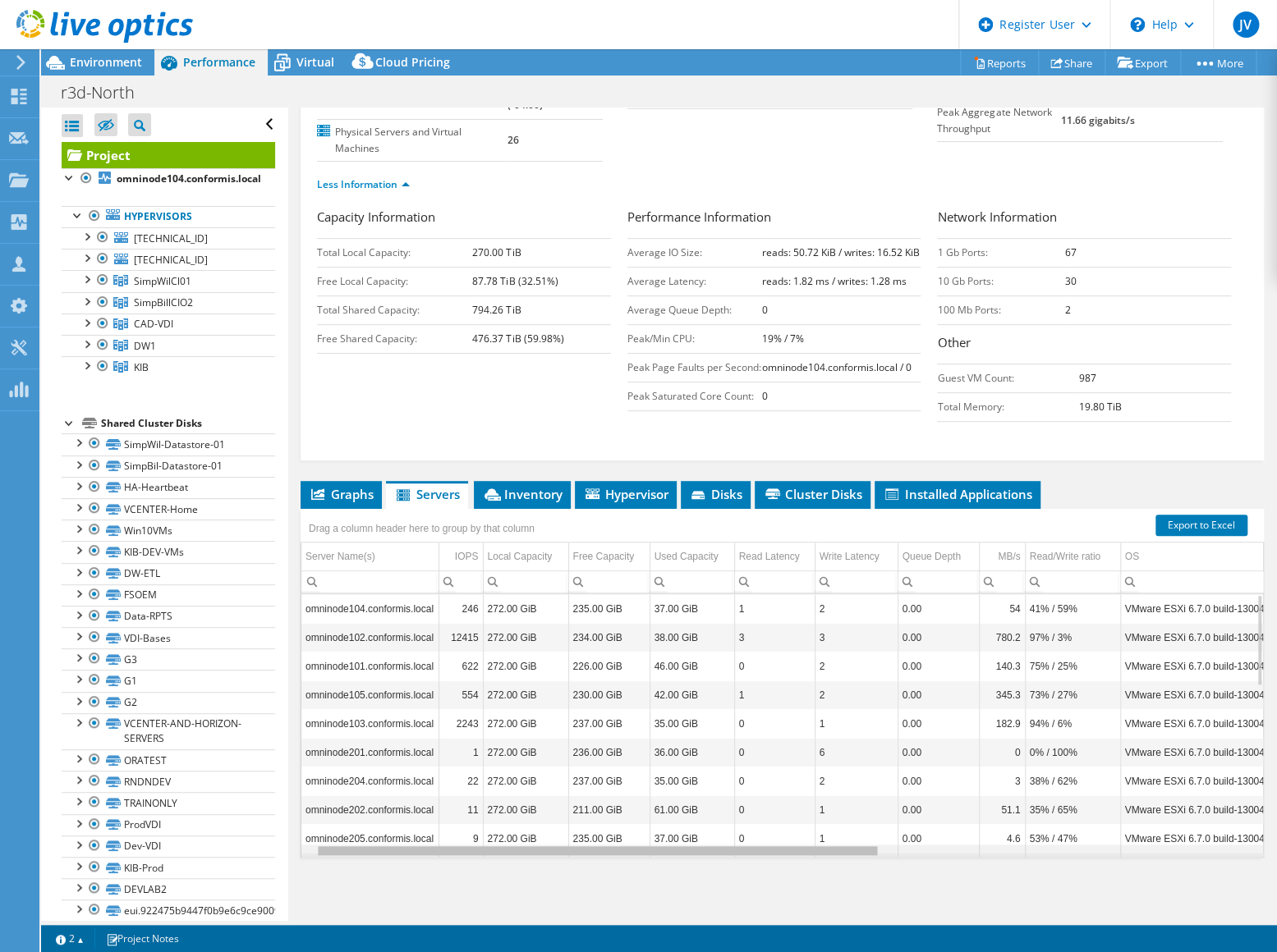
drag, startPoint x: 610, startPoint y: 853, endPoint x: 57, endPoint y: 760, distance: 560.8
click at [57, 760] on body "JV Dell User Joseph Voros Joseph.Voros@dell.com Dell My Profile Log Out \n Help…" at bounding box center [638, 476] width 1277 height 952
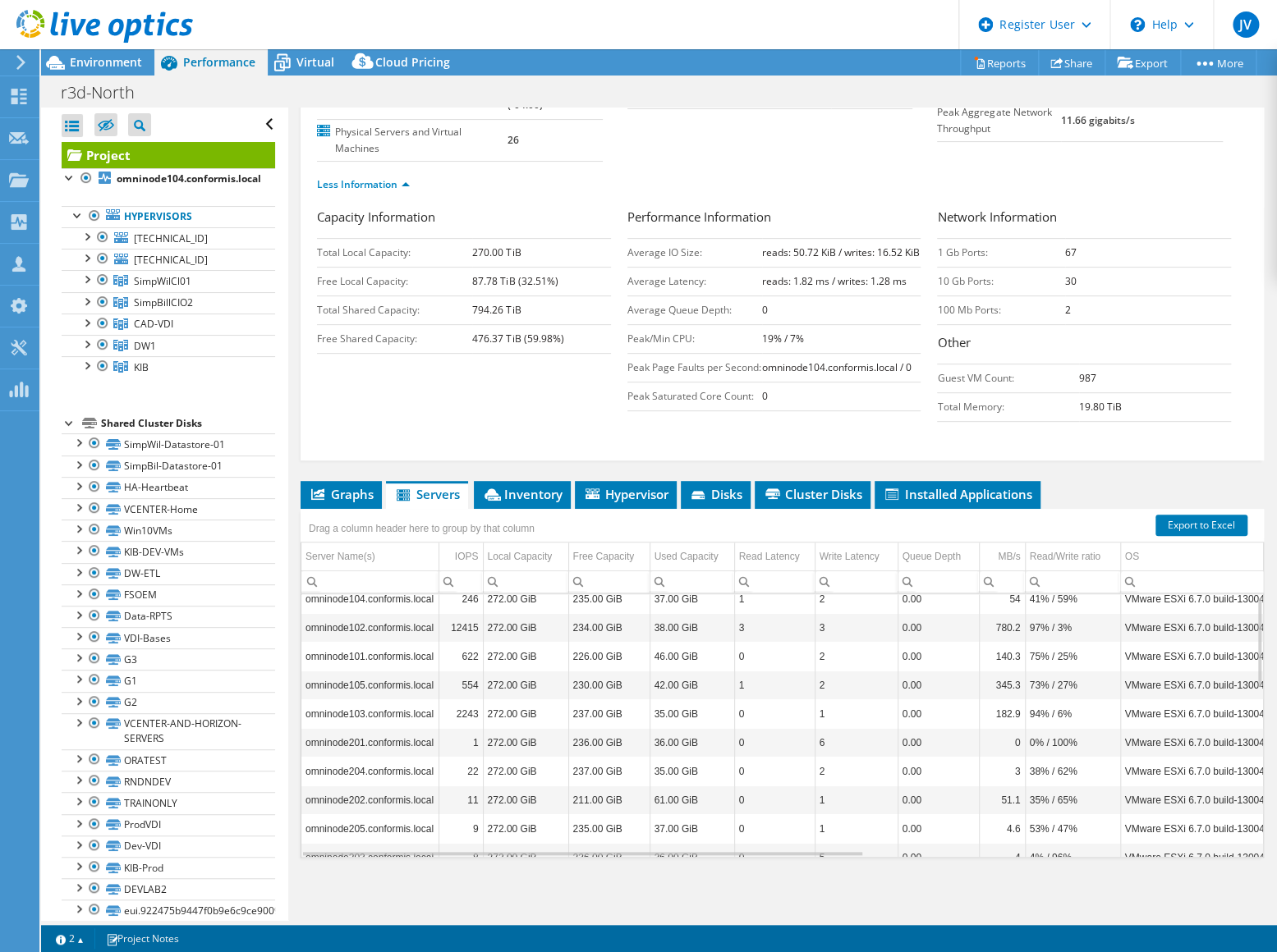
scroll to position [15, 0]
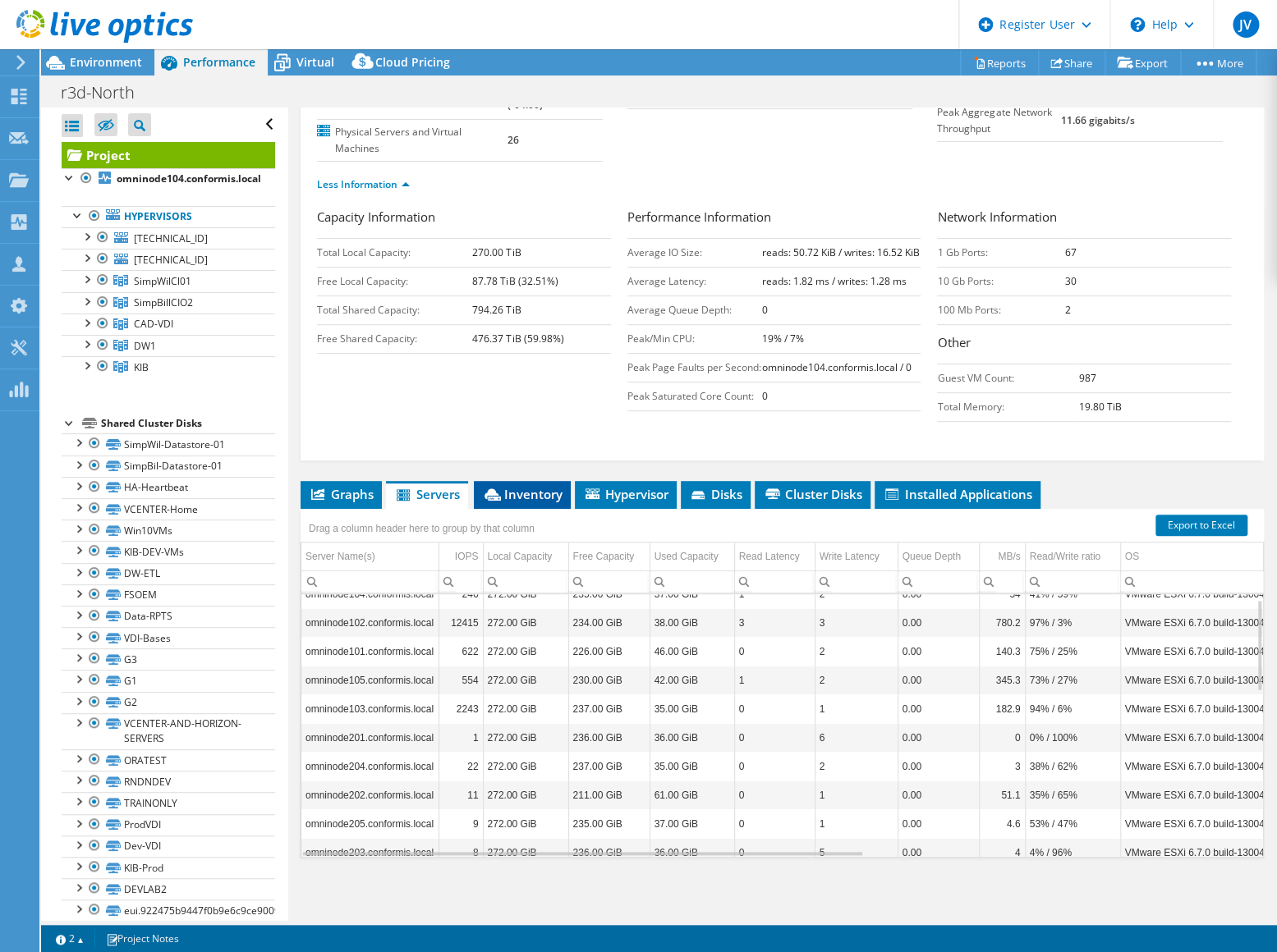
click at [531, 490] on span "Inventory" at bounding box center [522, 494] width 81 height 16
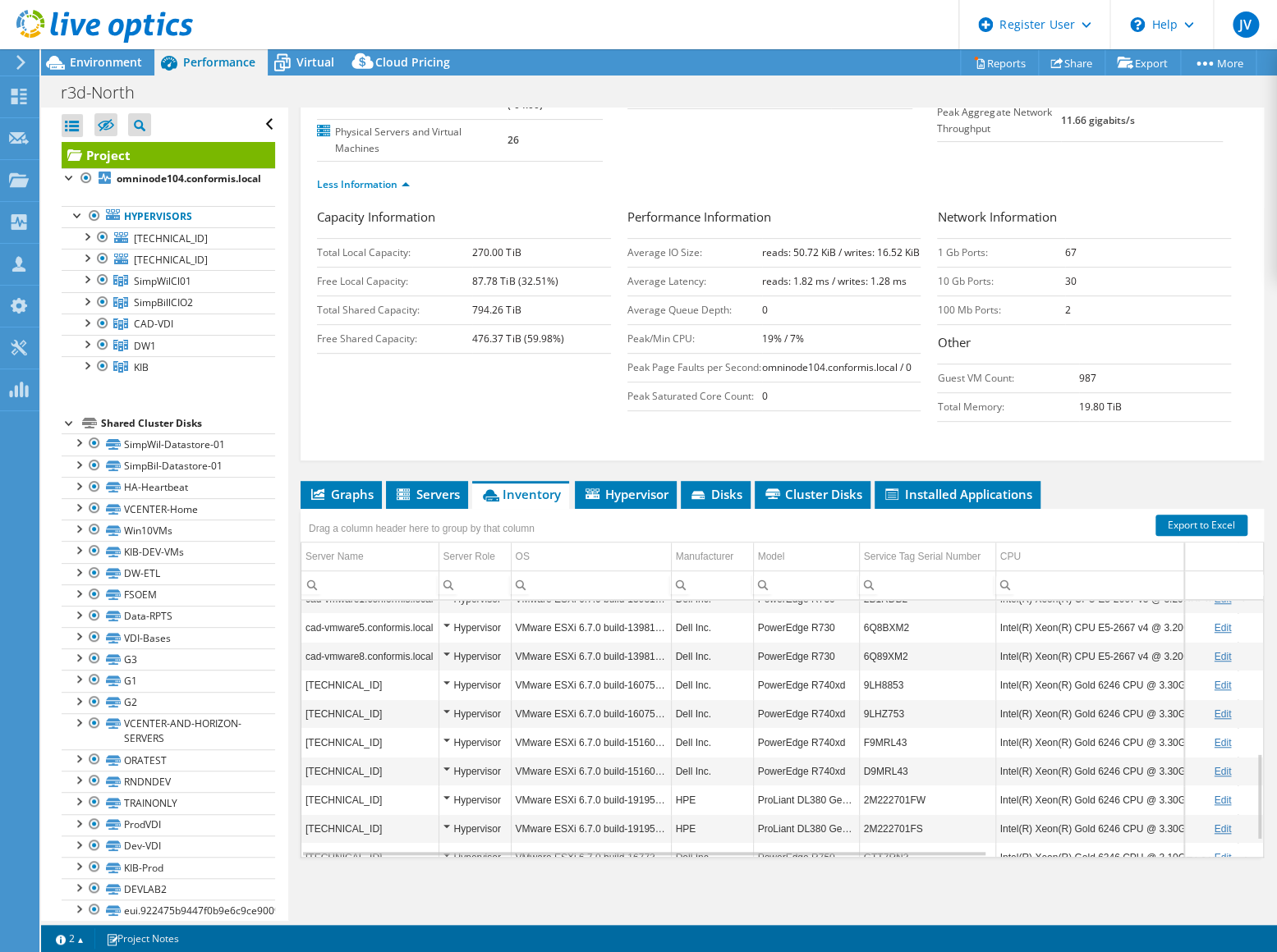
scroll to position [496, 0]
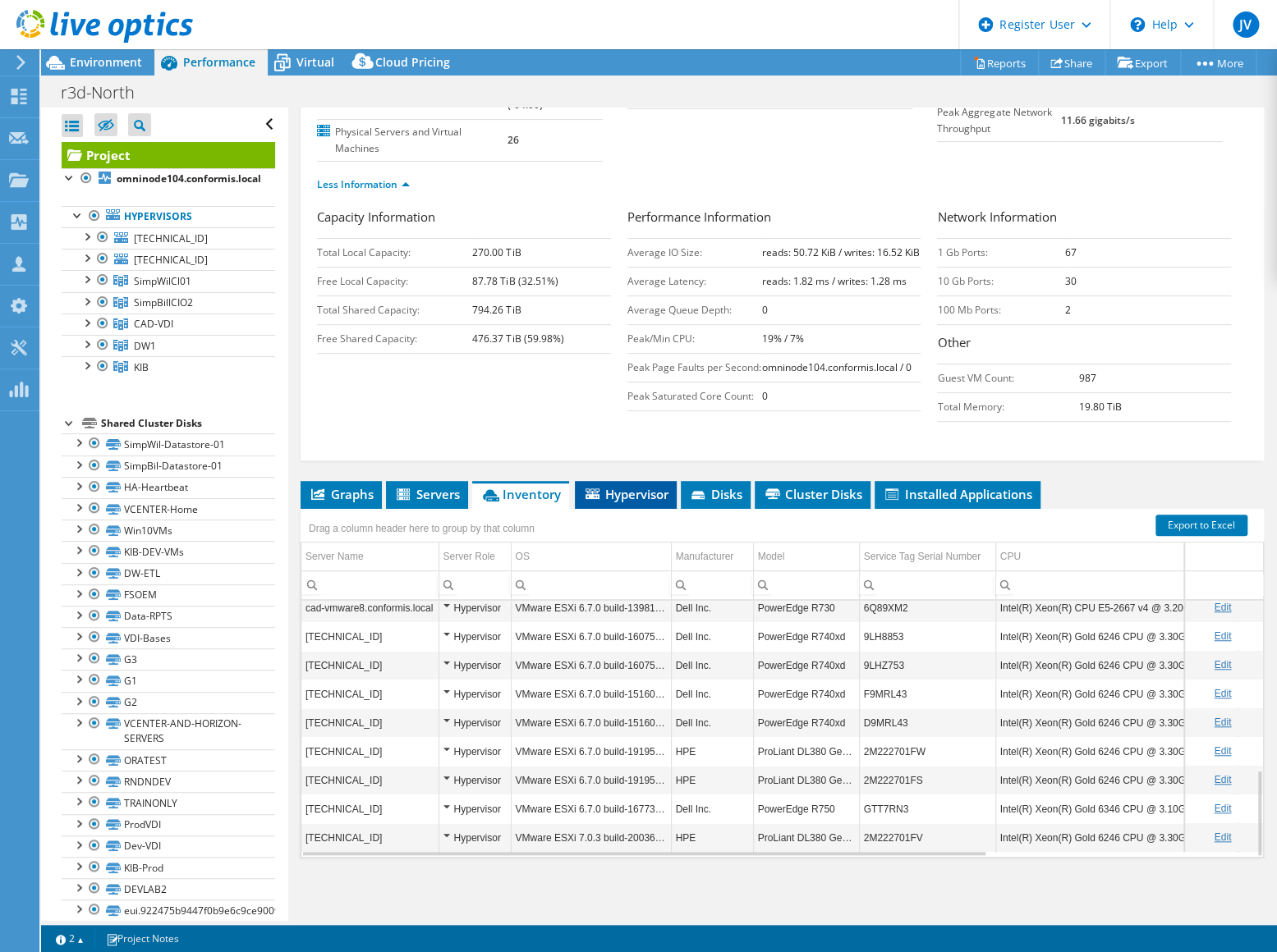
click at [624, 494] on span "Hypervisor" at bounding box center [626, 494] width 85 height 16
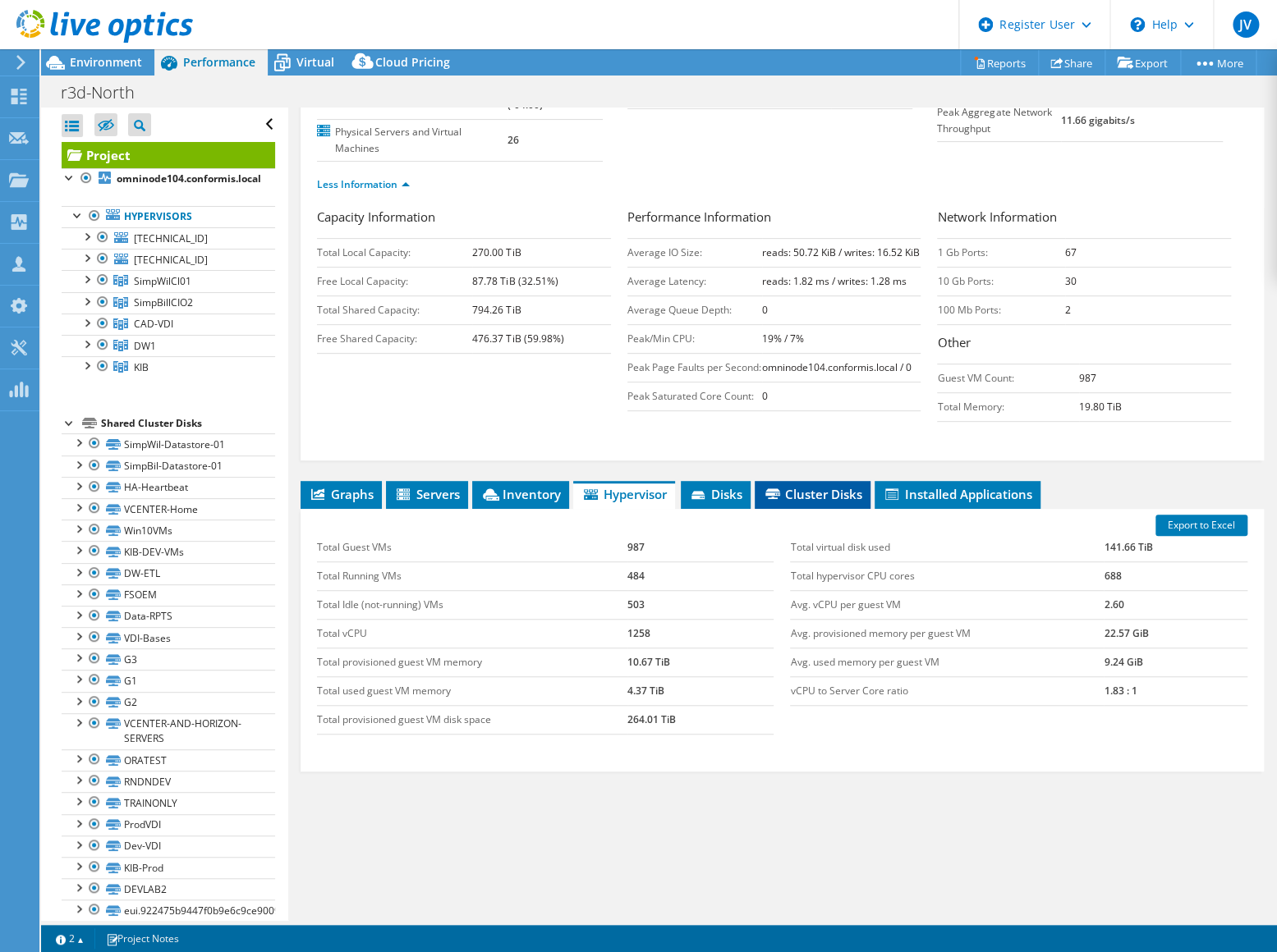
click at [829, 484] on li "Cluster Disks" at bounding box center [813, 495] width 116 height 28
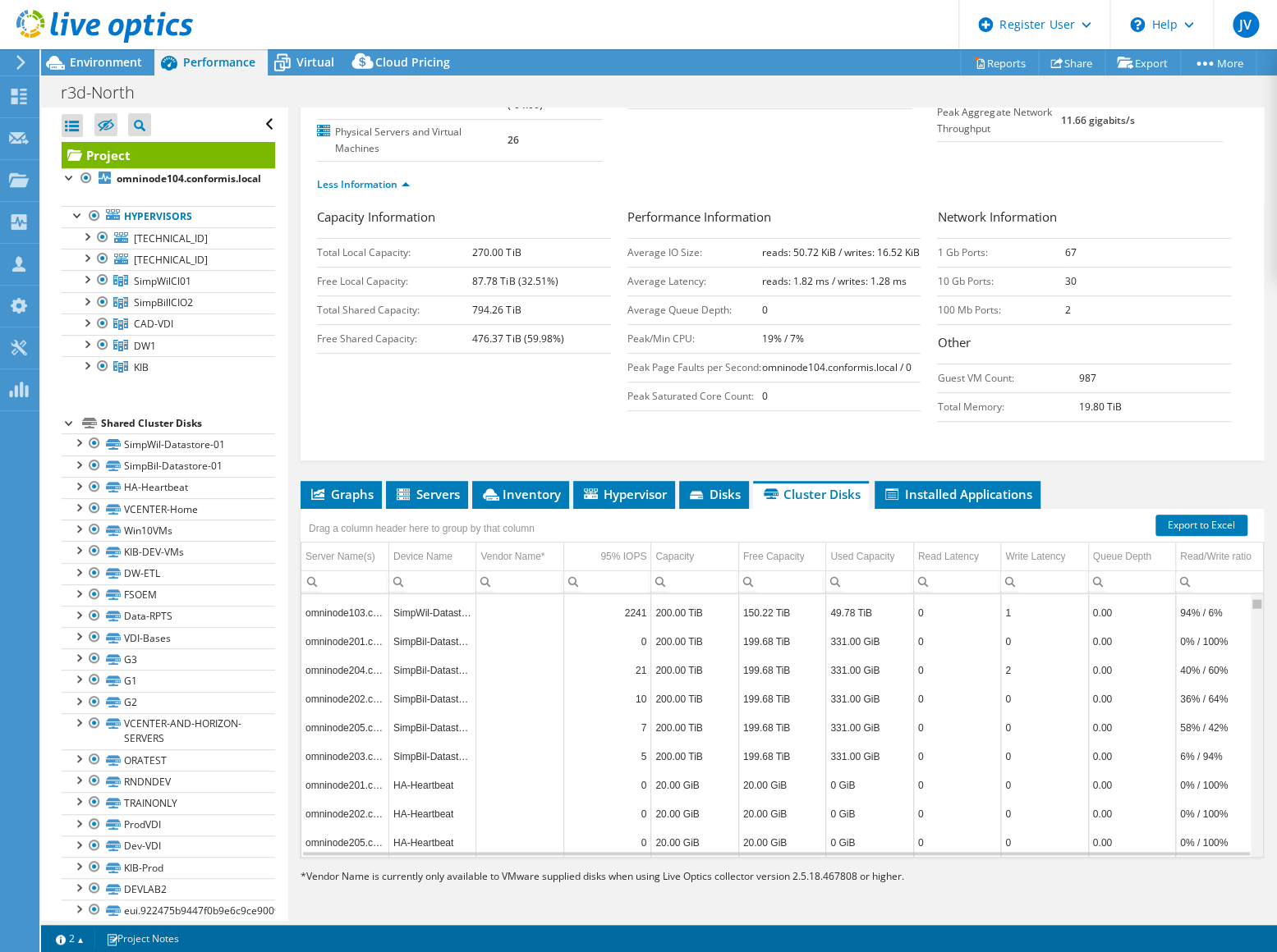
scroll to position [0, 0]
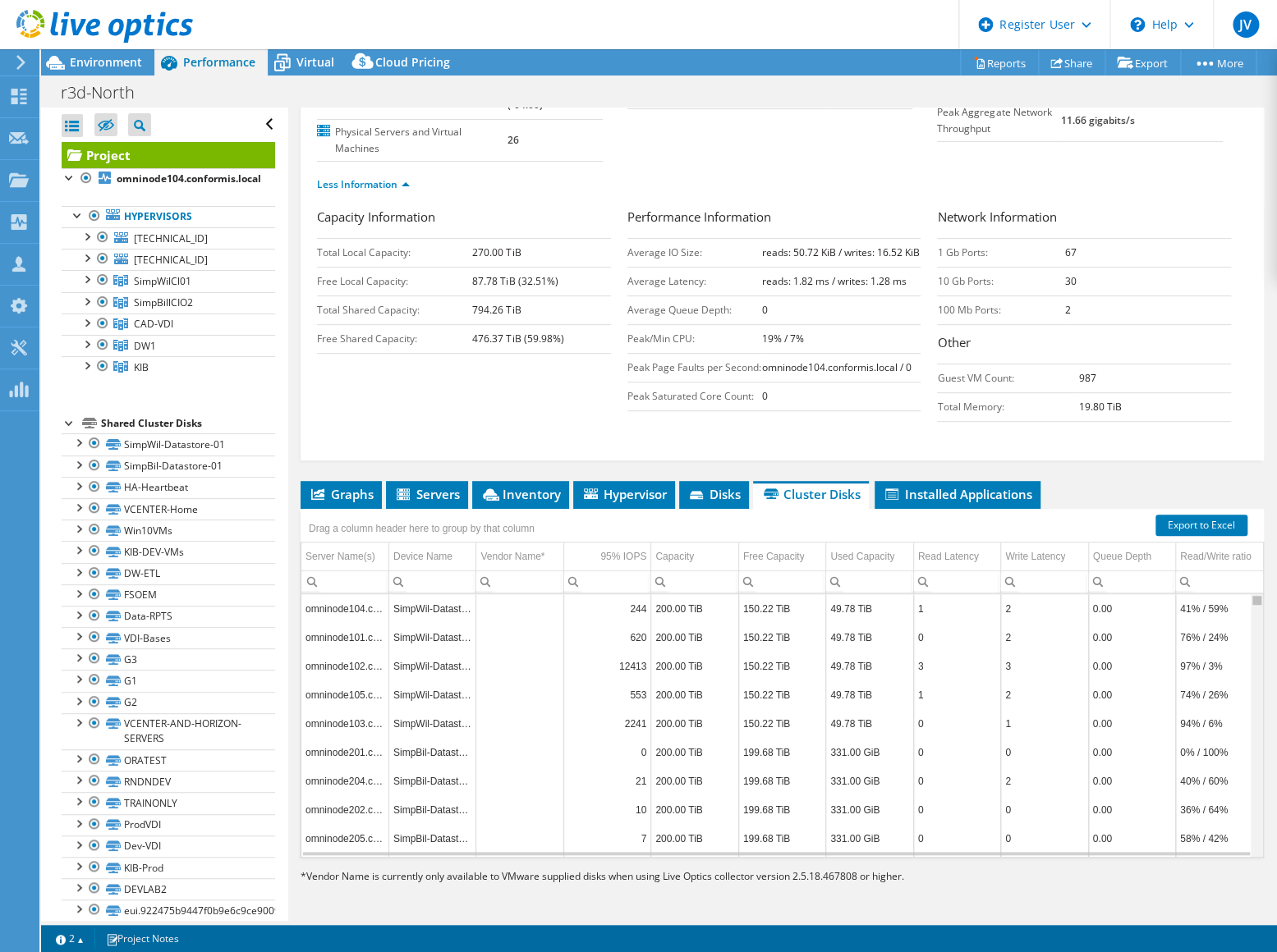
drag, startPoint x: 1246, startPoint y: 822, endPoint x: 1232, endPoint y: 583, distance: 239.4
click at [1239, 585] on body "JV Dell User Joseph Voros Joseph.Voros@dell.com Dell My Profile Log Out \n Help…" at bounding box center [638, 476] width 1277 height 952
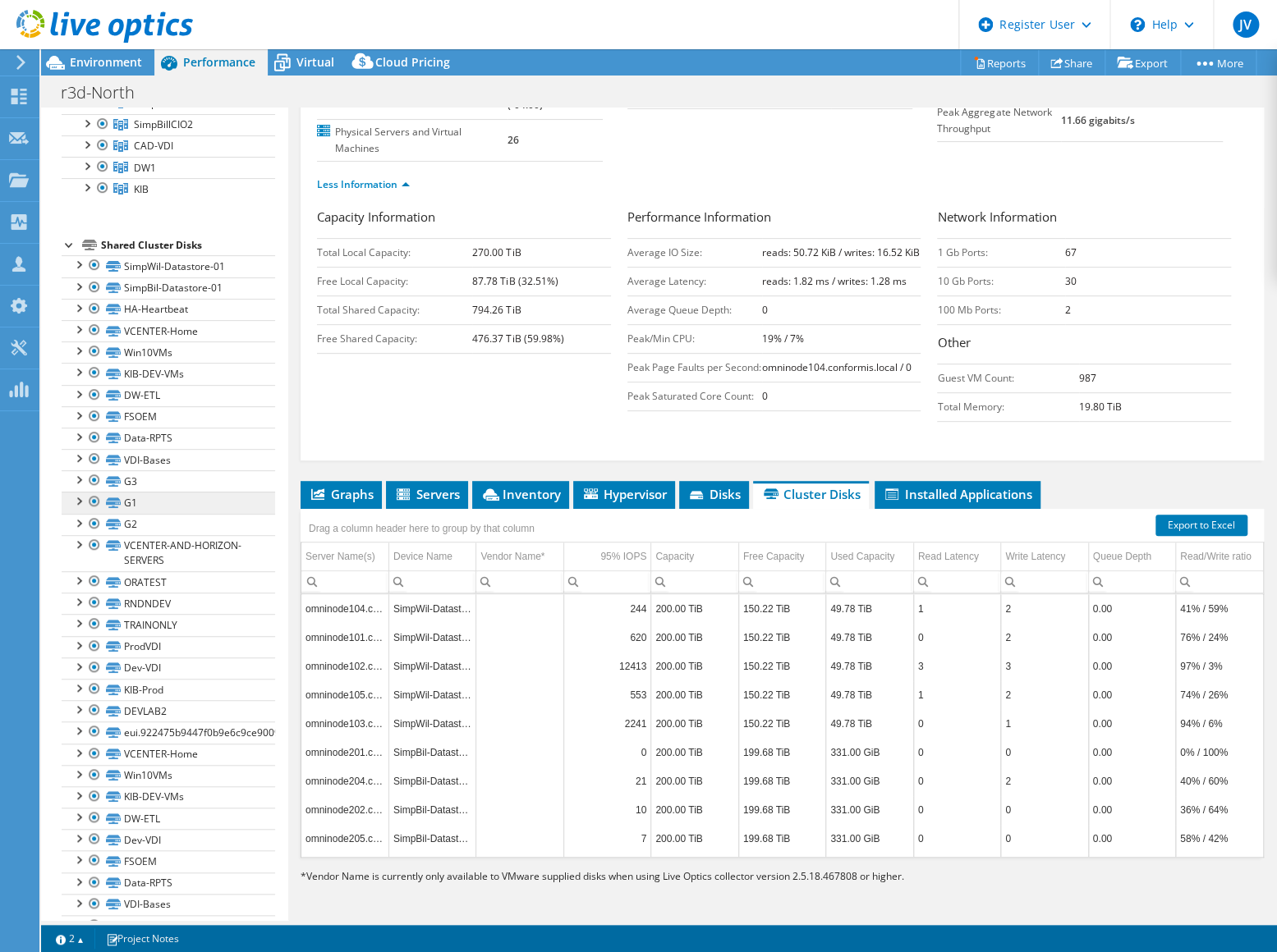
scroll to position [19, 0]
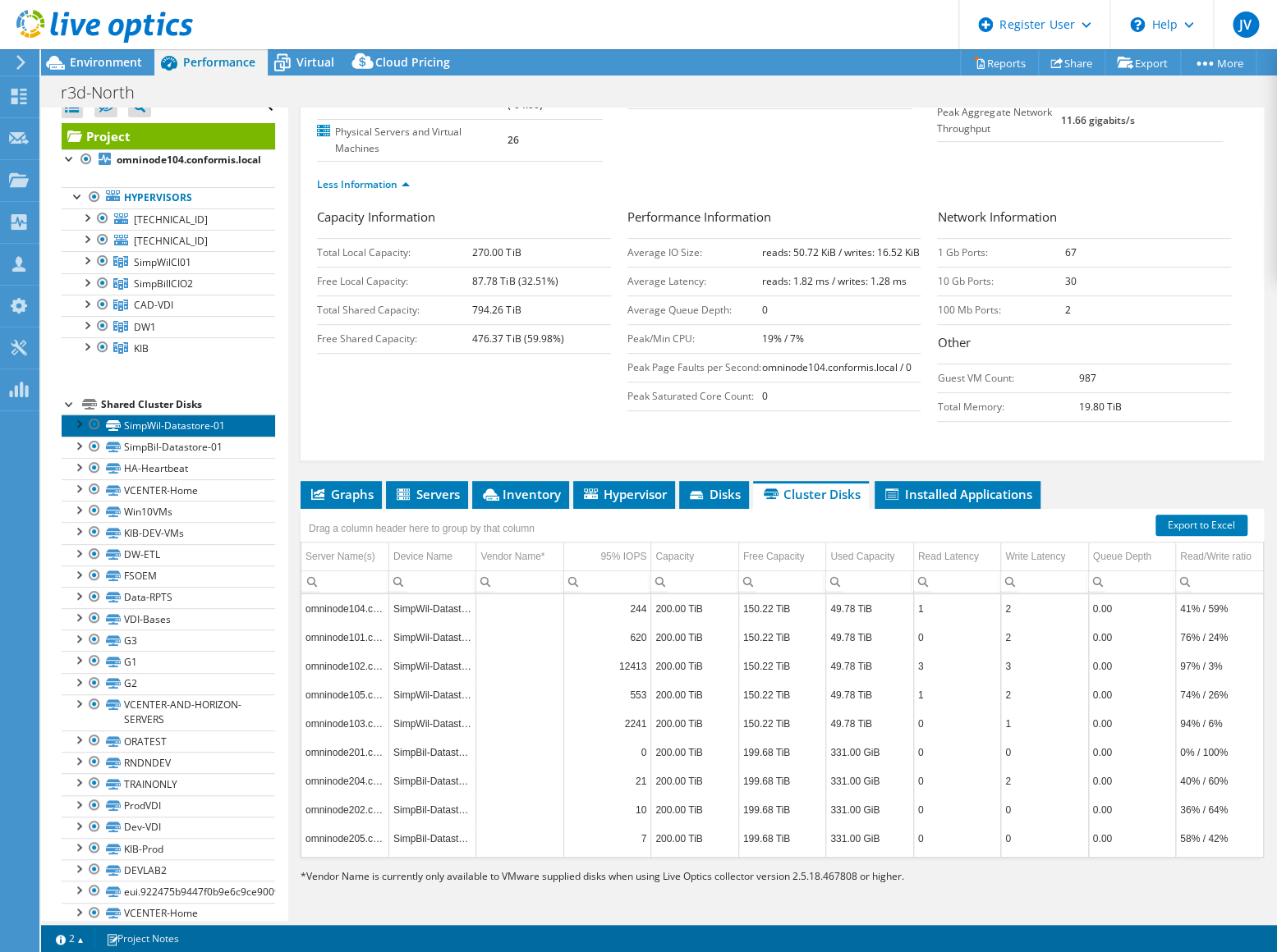
click at [74, 430] on link "SimpWil-Datastore-01" at bounding box center [168, 425] width 213 height 22
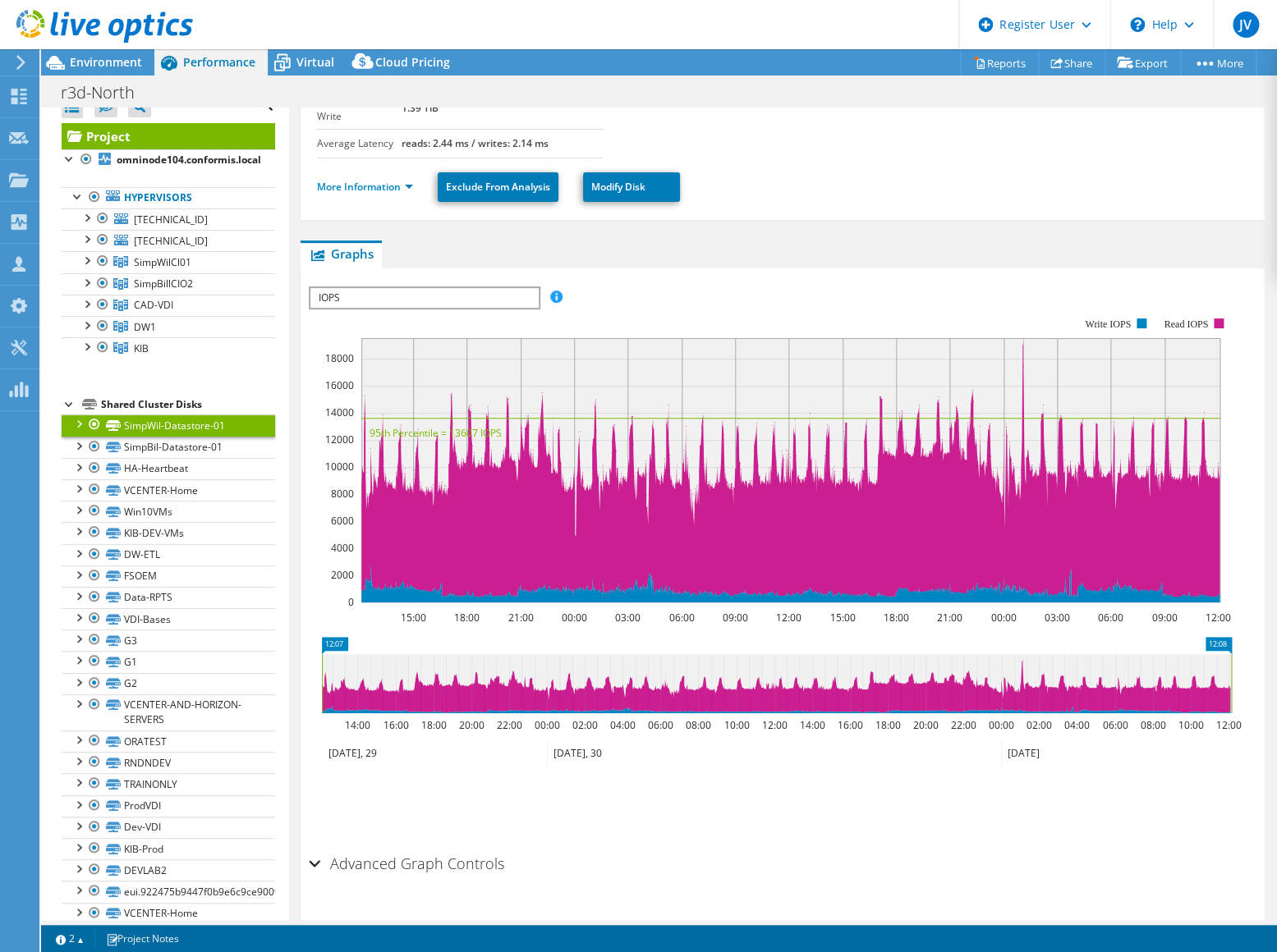
scroll to position [236, 0]
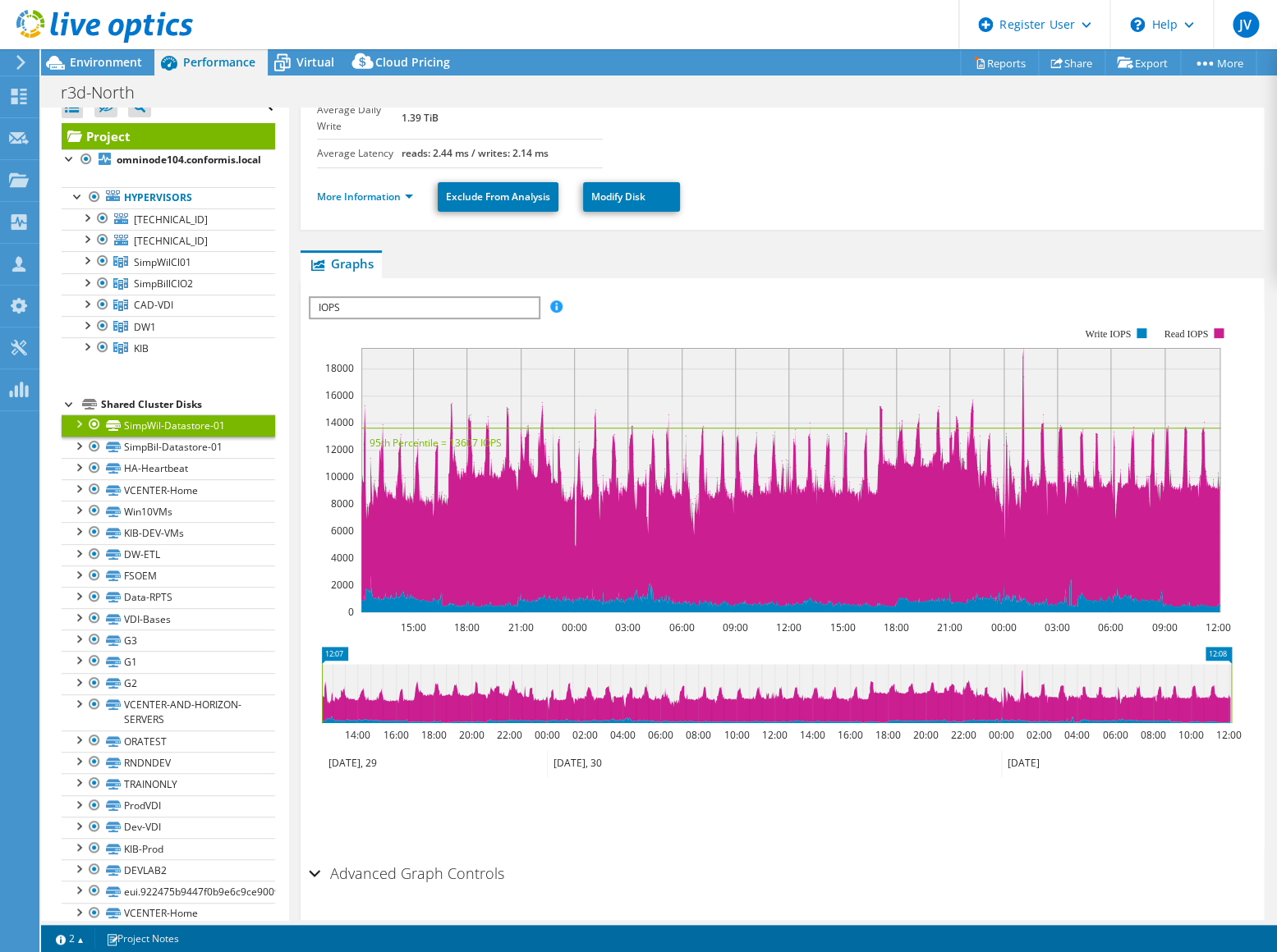
click at [82, 420] on div at bounding box center [78, 423] width 16 height 16
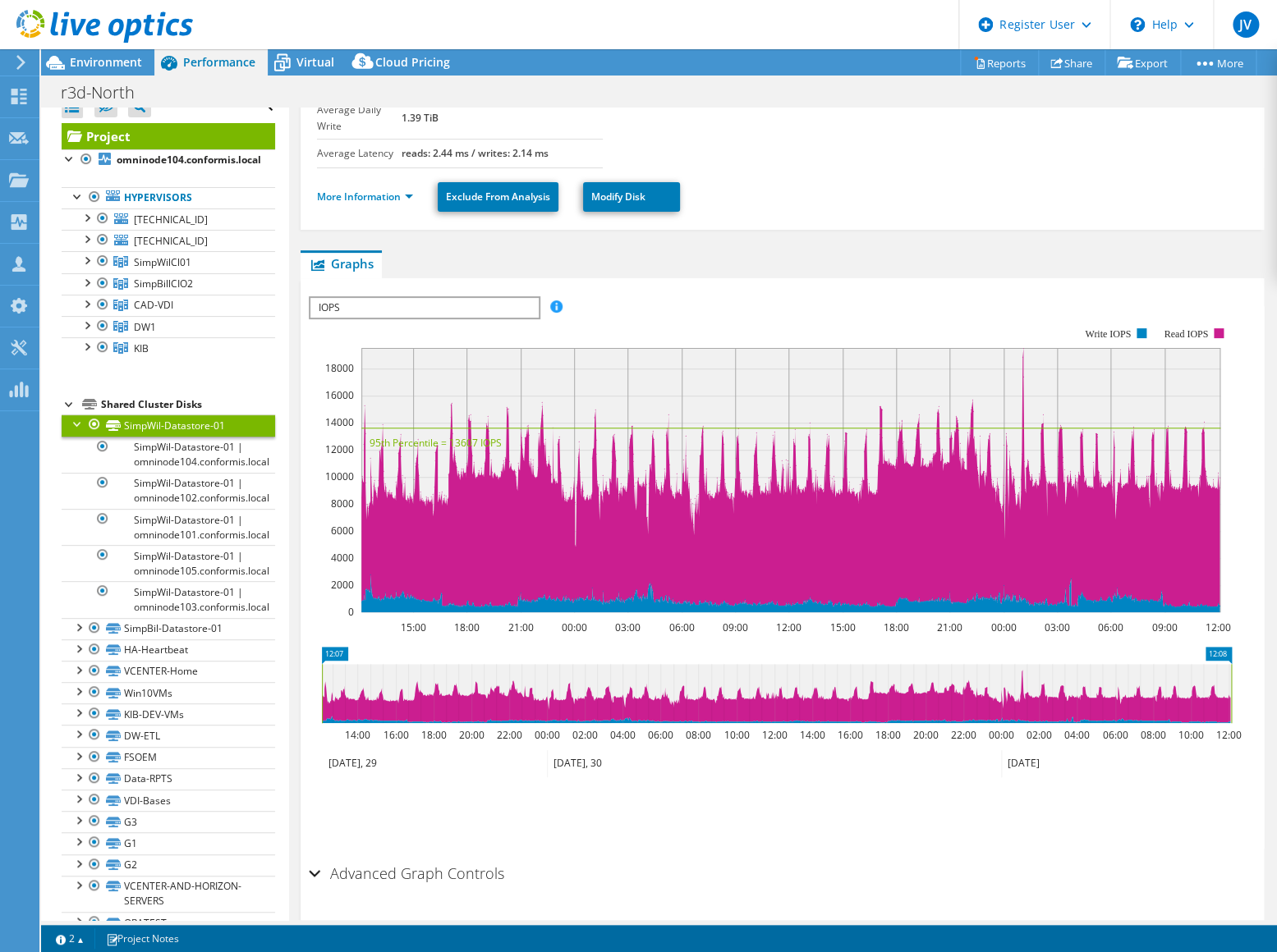
click at [73, 418] on div at bounding box center [78, 423] width 16 height 16
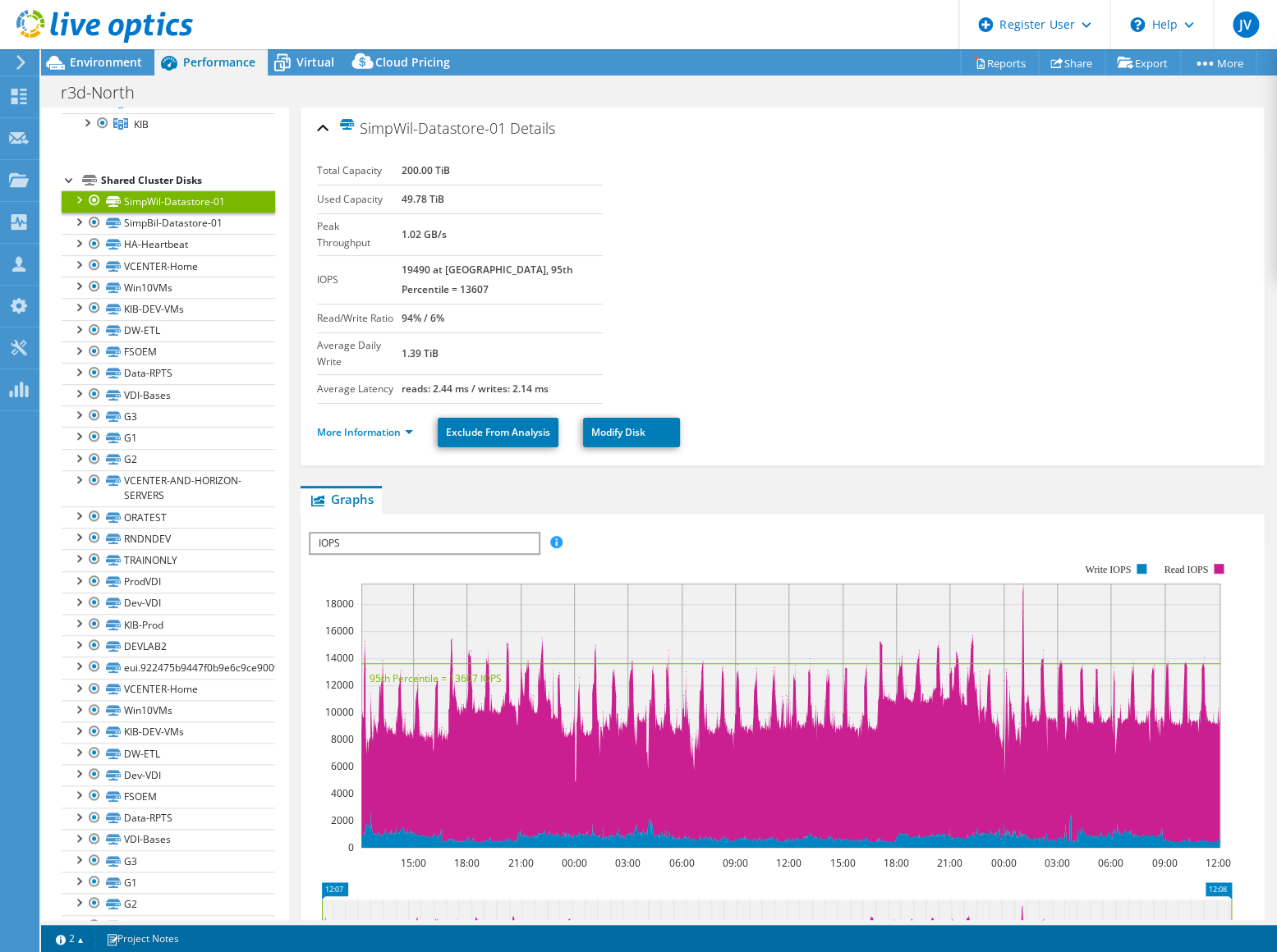
scroll to position [0, 0]
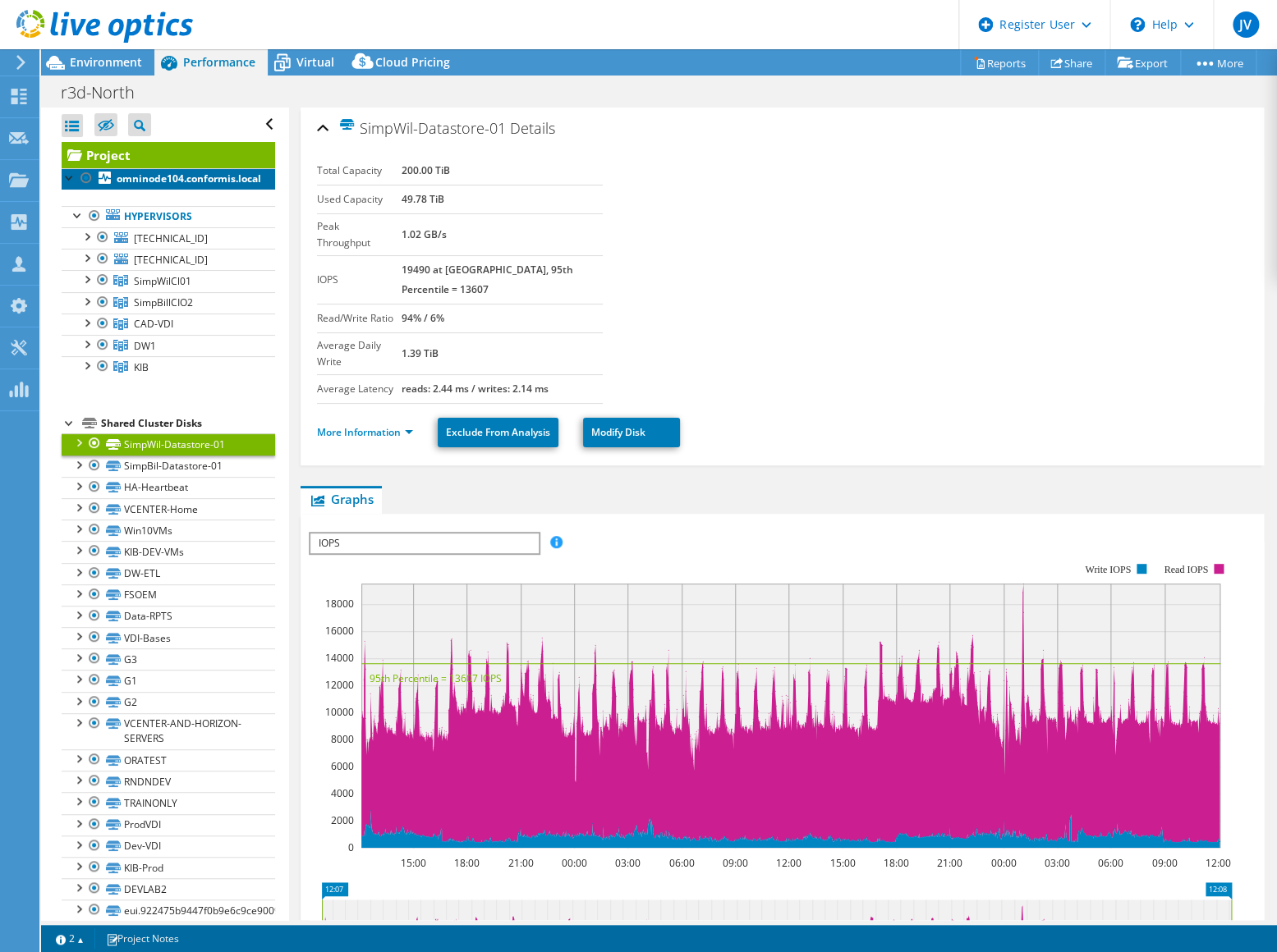
click at [162, 176] on b "omninode104.conformis.local" at bounding box center [189, 178] width 144 height 14
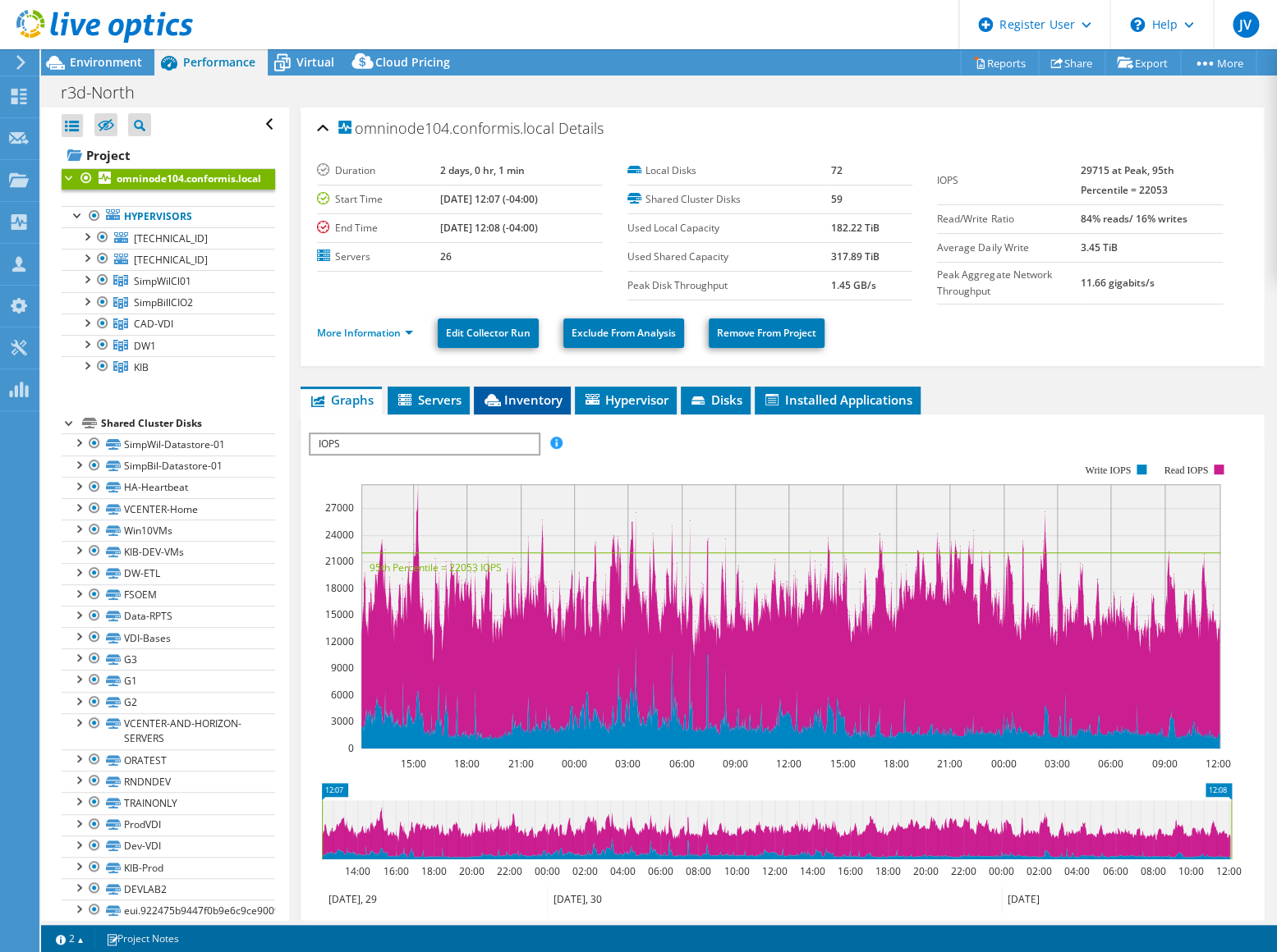
click at [551, 394] on span "Inventory" at bounding box center [522, 400] width 81 height 16
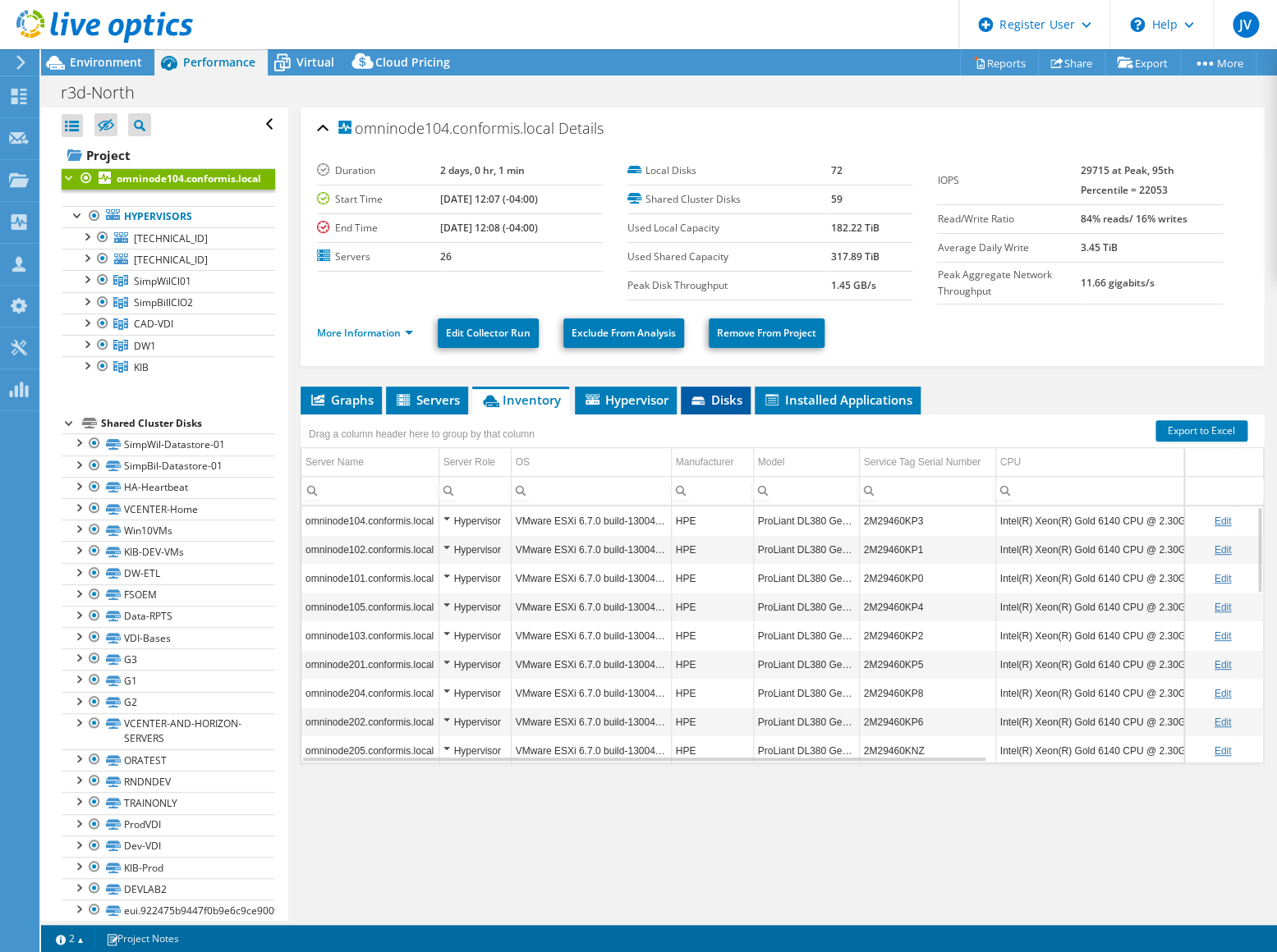
click at [692, 410] on li "Disks" at bounding box center [716, 400] width 70 height 28
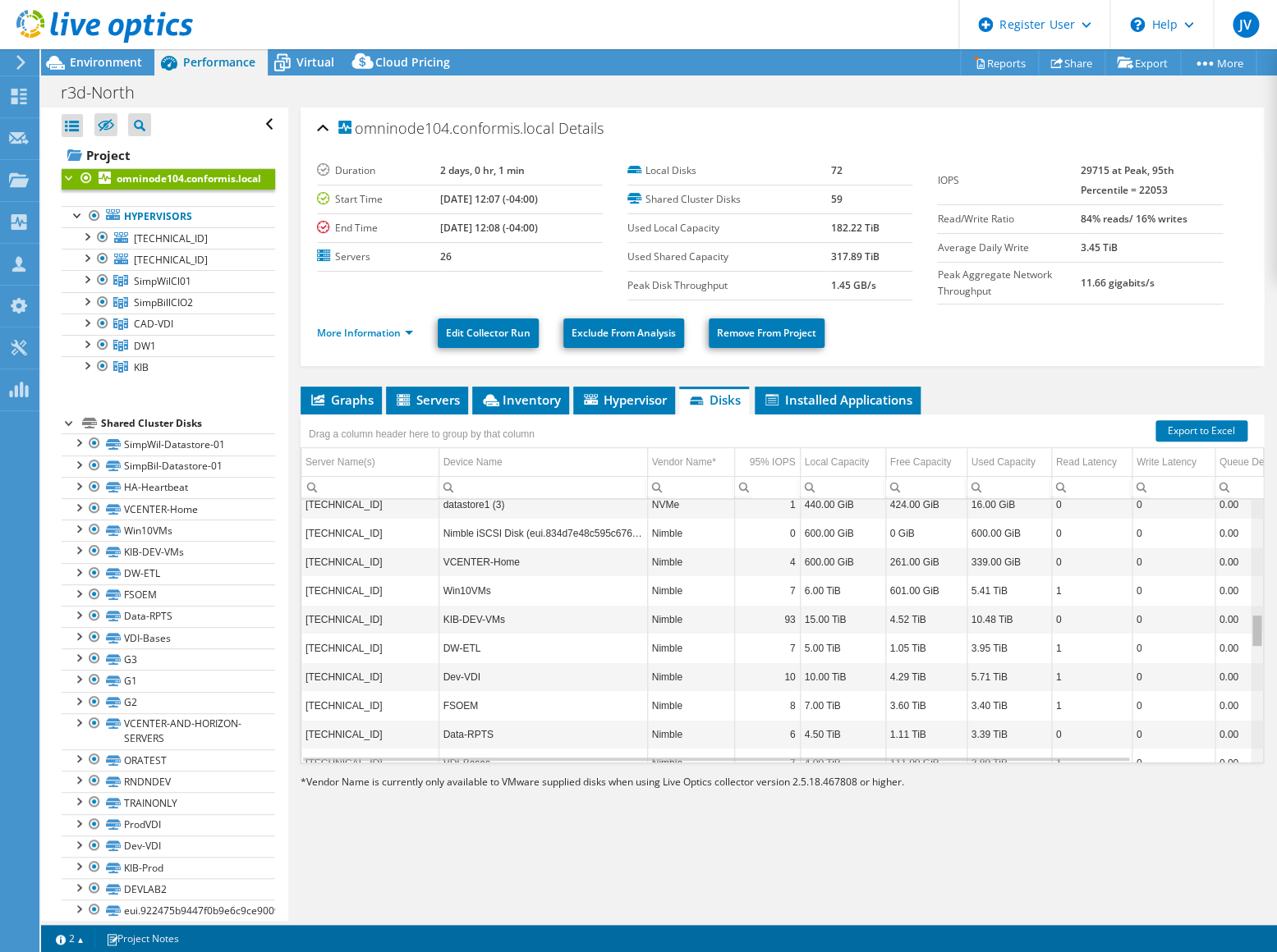
scroll to position [745, 0]
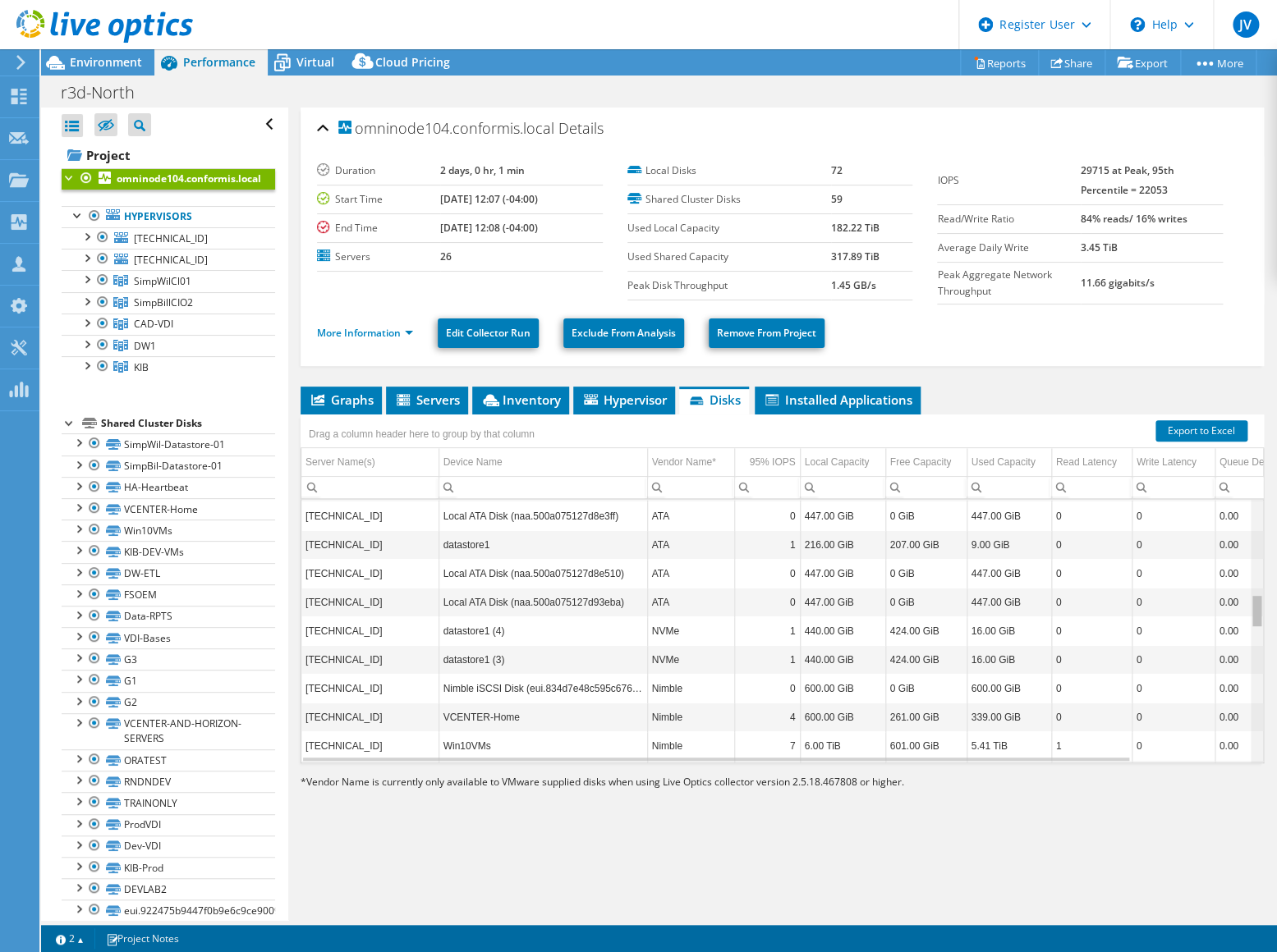
drag, startPoint x: 1246, startPoint y: 520, endPoint x: 1337, endPoint y: 638, distance: 149.0
click at [1276, 638] on html "JV Dell User Joseph Voros Joseph.Voros@dell.com Dell My Profile Log Out \n Help…" at bounding box center [638, 476] width 1277 height 952
click at [473, 681] on td "Nimble iSCSI Disk (eui.834d7e48c595c6766c9" at bounding box center [542, 688] width 209 height 29
click at [86, 275] on div at bounding box center [86, 278] width 16 height 16
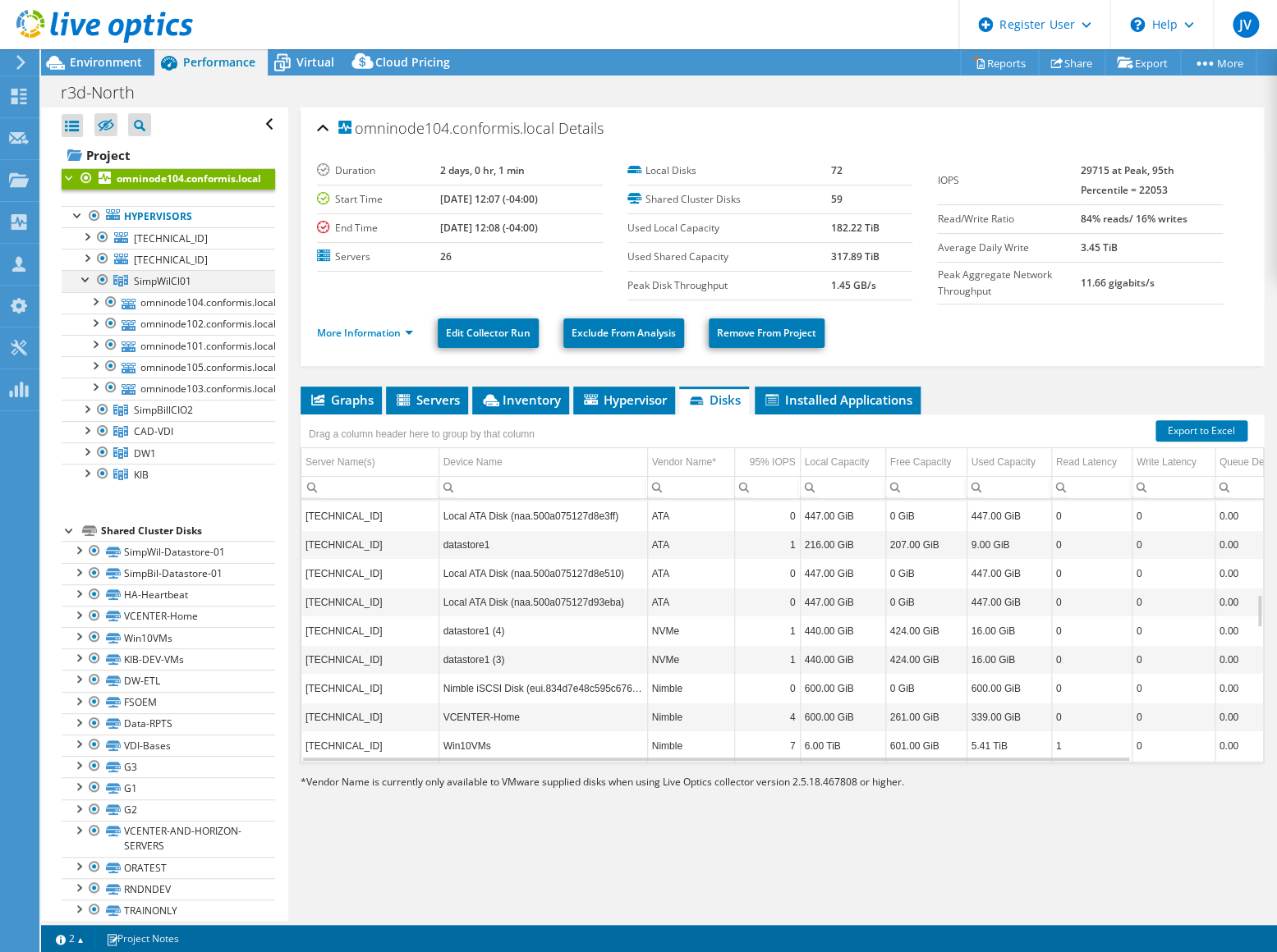
click at [85, 278] on div at bounding box center [86, 278] width 16 height 16
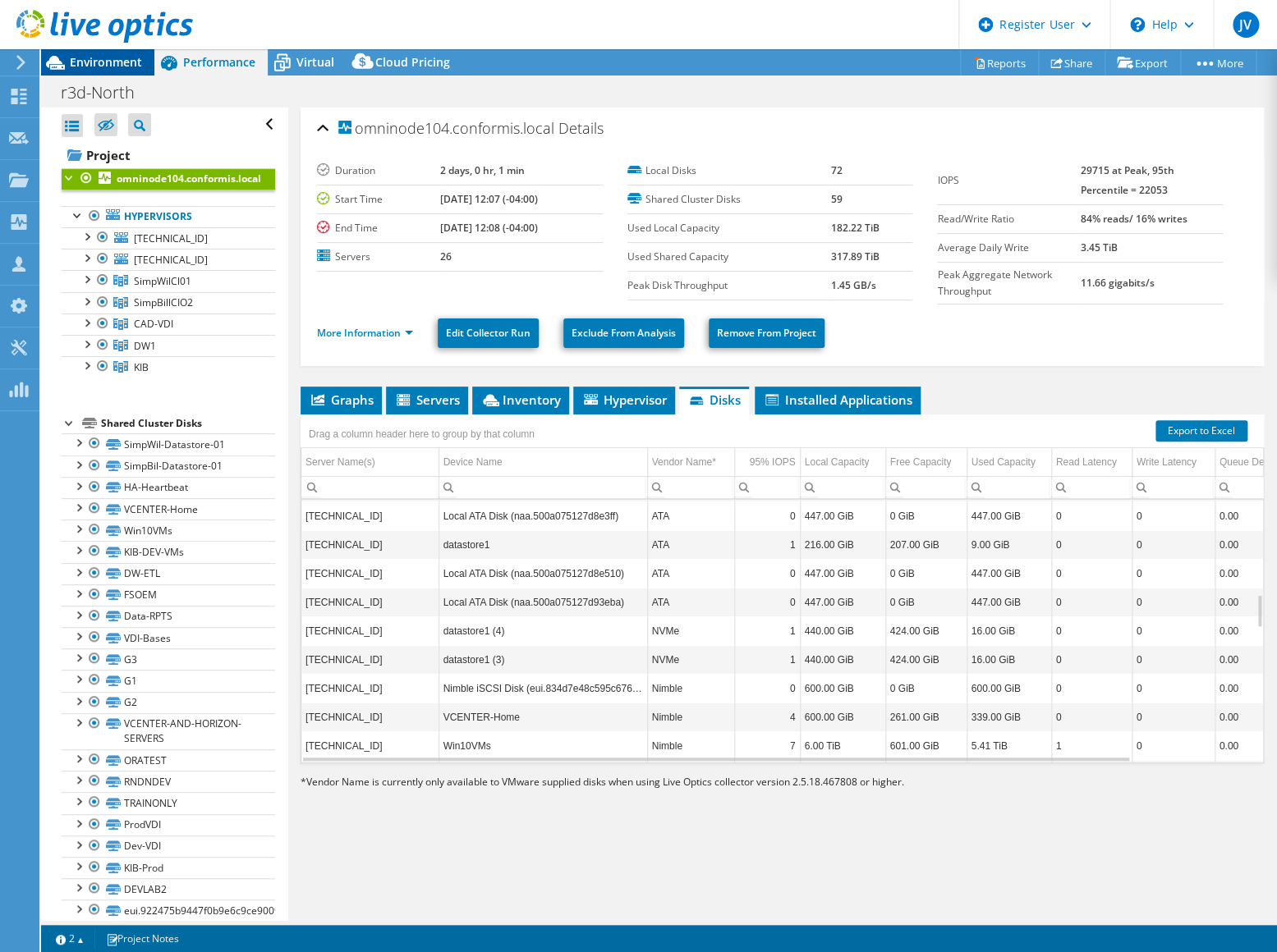
click at [95, 60] on span "Environment" at bounding box center [106, 62] width 73 height 15
